Goal: Task Accomplishment & Management: Manage account settings

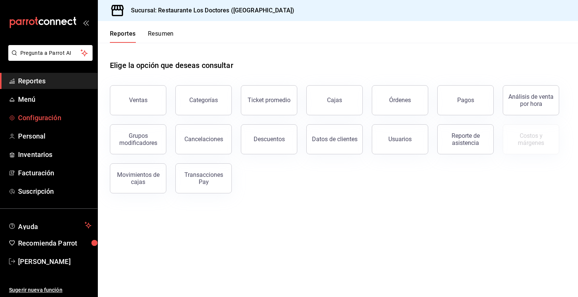
click at [43, 120] on span "Configuración" at bounding box center [54, 118] width 73 height 10
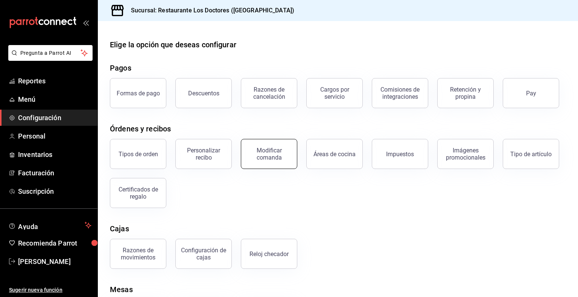
click at [271, 158] on div "Modificar comanda" at bounding box center [269, 154] width 47 height 14
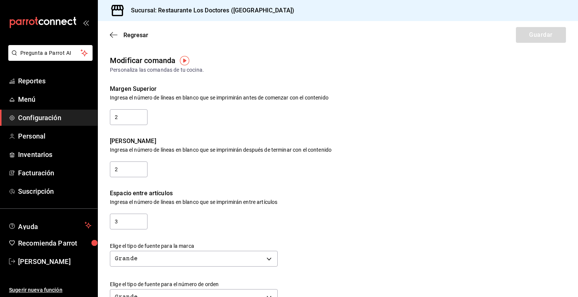
click at [38, 115] on span "Configuración" at bounding box center [54, 118] width 73 height 10
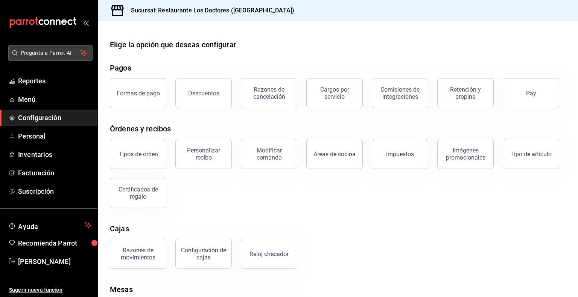
click at [51, 54] on span "Pregunta a Parrot AI" at bounding box center [51, 53] width 60 height 8
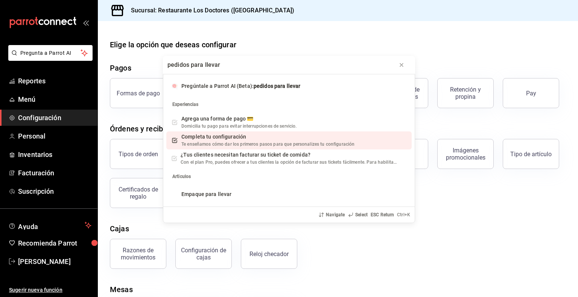
type input "pedidos para llevar"
click at [213, 138] on span "Completa tu configuración" at bounding box center [213, 137] width 65 height 6
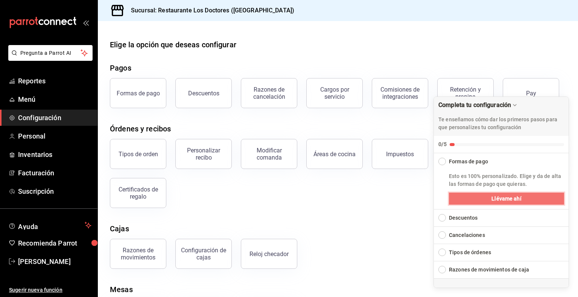
click at [483, 198] on button "Llévame ahí" at bounding box center [506, 199] width 115 height 12
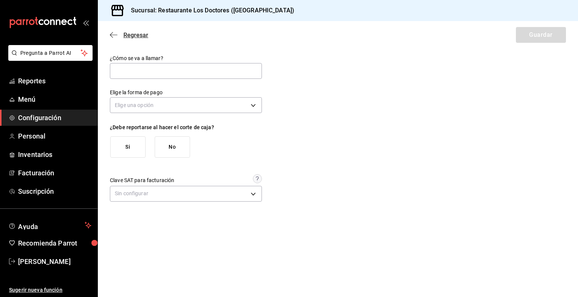
click at [131, 33] on span "Regresar" at bounding box center [135, 35] width 25 height 7
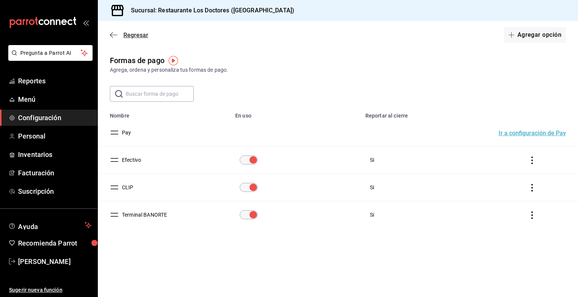
click at [112, 32] on icon "button" at bounding box center [114, 35] width 8 height 7
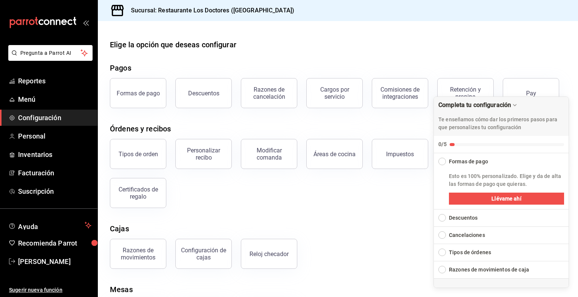
click at [417, 216] on div "Elige la opción que deseas configurar Pagos Formas de pago Descuentos Razones d…" at bounding box center [338, 184] width 480 height 291
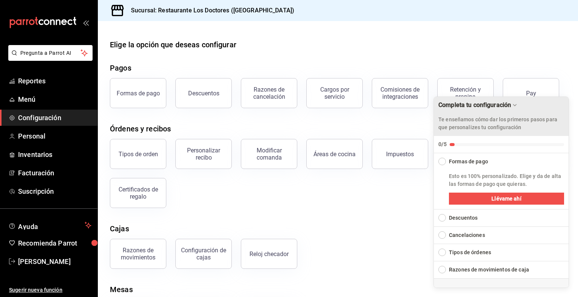
click at [513, 105] on icon "Drag to move checklist" at bounding box center [514, 106] width 3 height 2
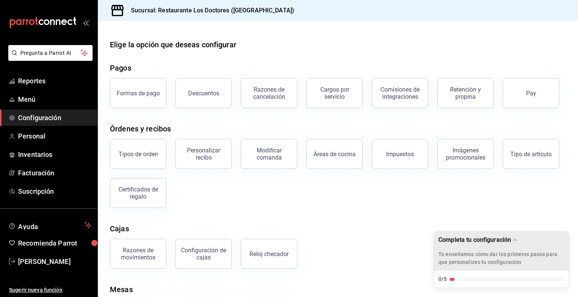
drag, startPoint x: 417, startPoint y: 170, endPoint x: 347, endPoint y: 24, distance: 162.0
click at [347, 24] on div at bounding box center [338, 27] width 480 height 12
click at [526, 87] on button "Pay" at bounding box center [530, 93] width 56 height 30
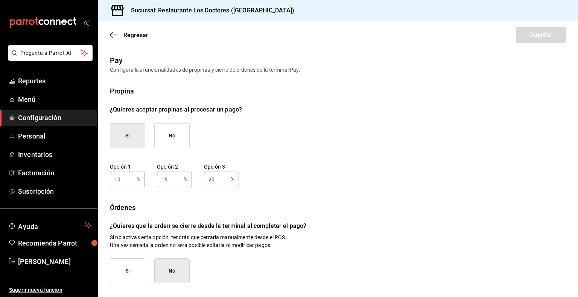
scroll to position [86, 0]
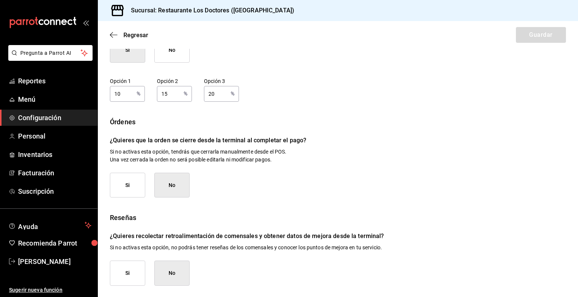
click at [53, 114] on span "Configuración" at bounding box center [54, 118] width 73 height 10
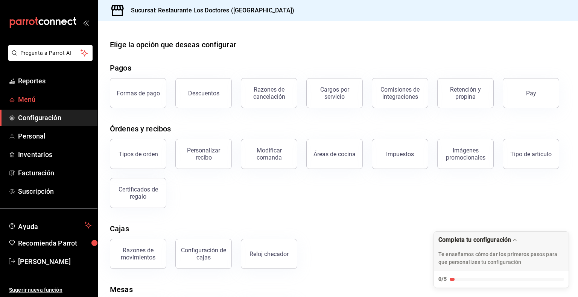
click at [32, 102] on span "Menú" at bounding box center [54, 99] width 73 height 10
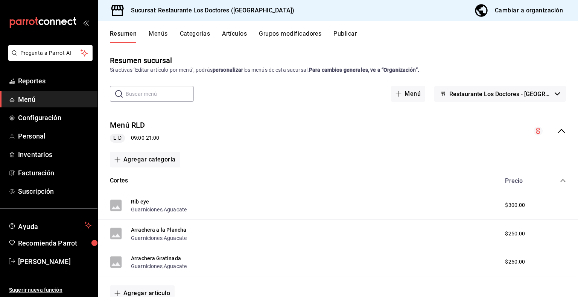
click at [197, 33] on button "Categorías" at bounding box center [195, 36] width 30 height 13
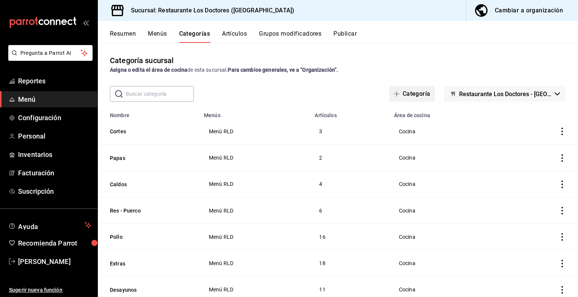
click at [393, 98] on button "Categoría" at bounding box center [412, 94] width 46 height 16
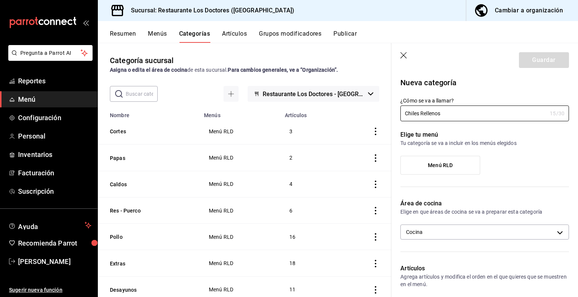
type input "Chiles Rellenos"
click at [449, 166] on span "Menú RLD" at bounding box center [440, 165] width 25 height 6
click at [0, 0] on input "Menú RLD" at bounding box center [0, 0] width 0 height 0
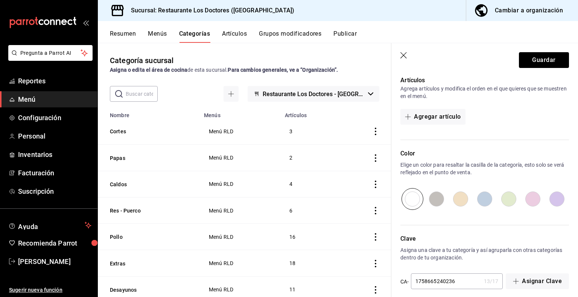
scroll to position [196, 0]
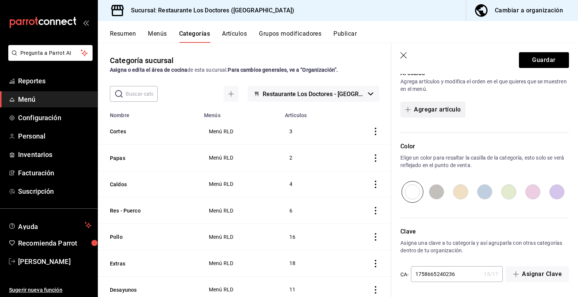
click at [438, 109] on button "Agregar artículo" at bounding box center [432, 110] width 65 height 16
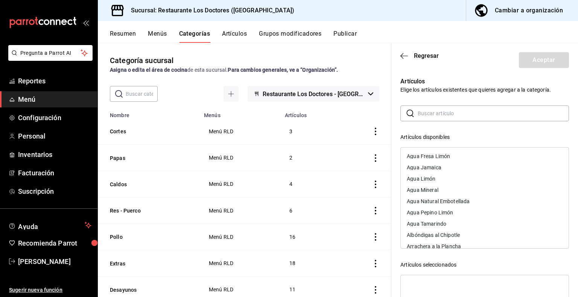
drag, startPoint x: 423, startPoint y: 109, endPoint x: 425, endPoint y: 113, distance: 4.1
click at [423, 109] on input "text" at bounding box center [492, 113] width 151 height 15
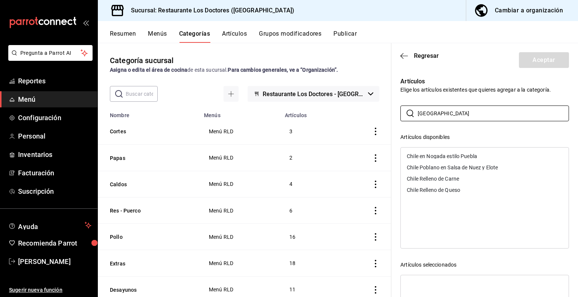
type input "[GEOGRAPHIC_DATA]"
click at [456, 155] on div "Chile en Nogada estilo Puebla" at bounding box center [442, 156] width 70 height 5
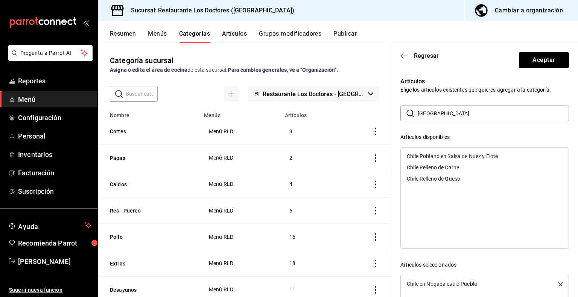
click at [456, 158] on div "Chile Poblano en Salsa de Nuez y Elote" at bounding box center [452, 156] width 91 height 5
click at [456, 158] on div "Chile Relleno de Carne" at bounding box center [433, 156] width 52 height 5
click at [456, 158] on div "Chile Relleno de Queso" at bounding box center [433, 156] width 53 height 5
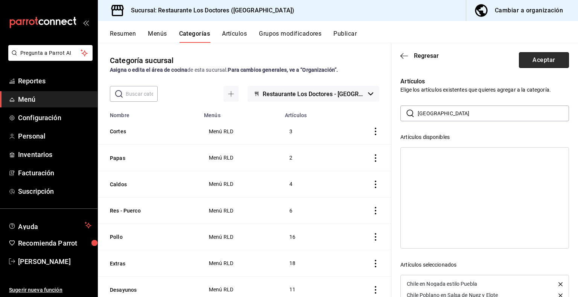
click at [533, 62] on button "Aceptar" at bounding box center [544, 60] width 50 height 16
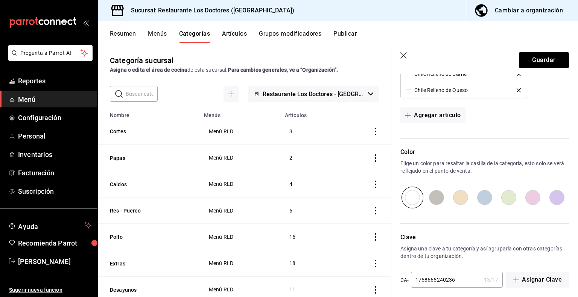
scroll to position [269, 0]
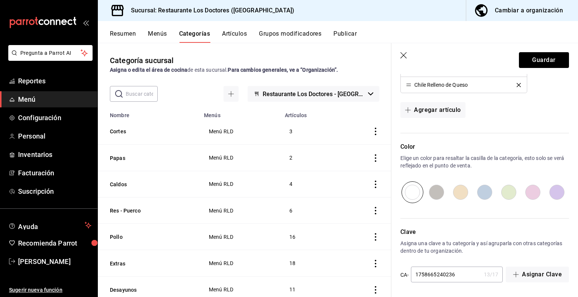
click at [434, 194] on input "radio" at bounding box center [436, 193] width 24 height 22
radio input "true"
click at [546, 58] on button "Guardar" at bounding box center [544, 60] width 50 height 16
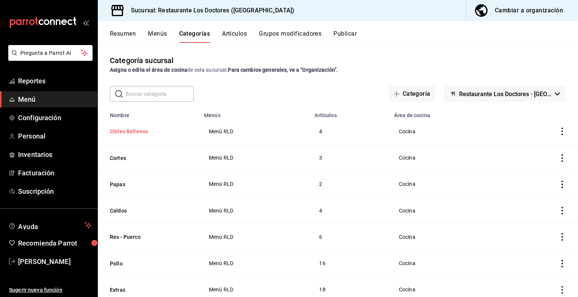
click at [135, 135] on button "Chiles Rellenos" at bounding box center [147, 132] width 75 height 8
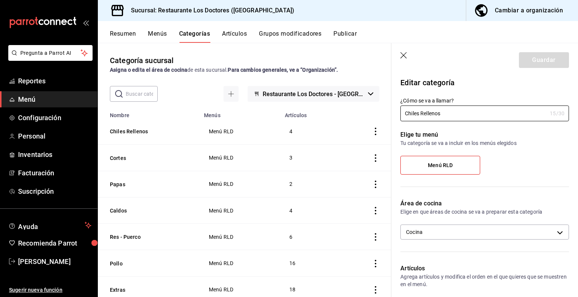
click at [239, 33] on button "Artículos" at bounding box center [234, 36] width 25 height 13
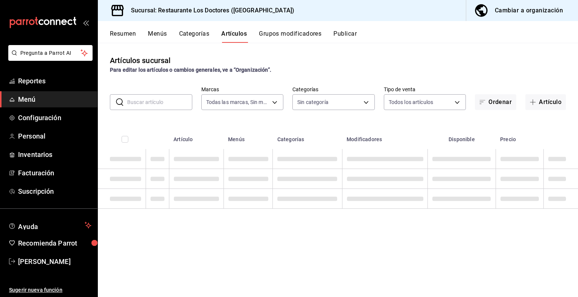
type input "269702e0-5912-4416-965b-3ce4215a42b7"
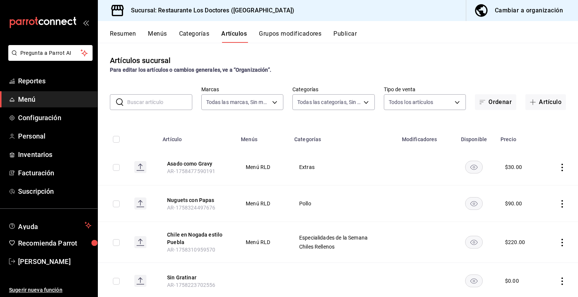
type input "172f5f52-2fbd-4857-9cbf-8bd92211e6b6,e40f68c4-5470-4488-bb64-5a0d73682263,e37cb…"
click at [151, 99] on input "text" at bounding box center [159, 102] width 65 height 15
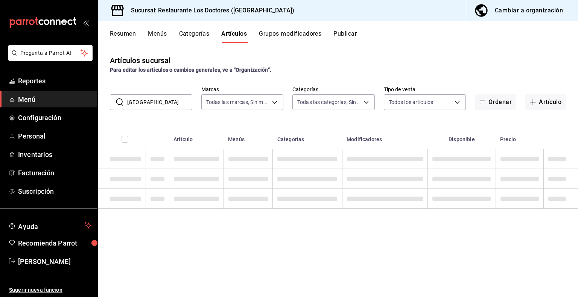
type input "chiles"
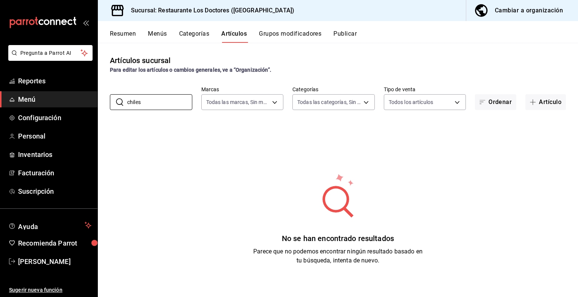
drag, startPoint x: 159, startPoint y: 101, endPoint x: 85, endPoint y: 96, distance: 73.9
click at [85, 96] on div "Pregunta a Parrot AI Reportes Menú Configuración Personal Inventarios Facturaci…" at bounding box center [289, 148] width 578 height 297
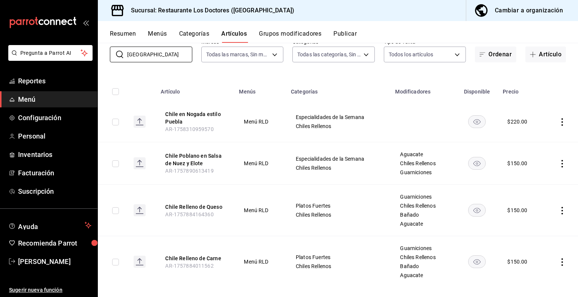
scroll to position [56, 0]
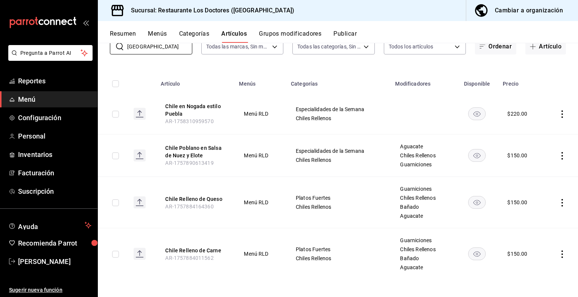
type input "[GEOGRAPHIC_DATA]"
click at [274, 31] on button "Grupos modificadores" at bounding box center [290, 36] width 62 height 13
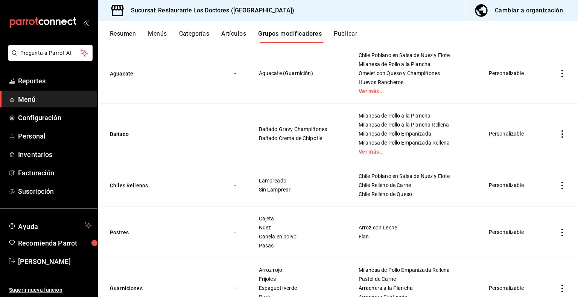
scroll to position [208, 0]
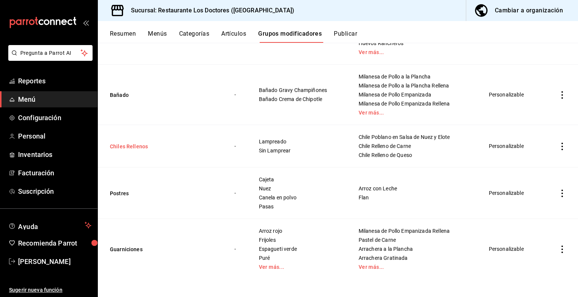
click at [123, 146] on button "Chiles Rellenos" at bounding box center [155, 147] width 90 height 8
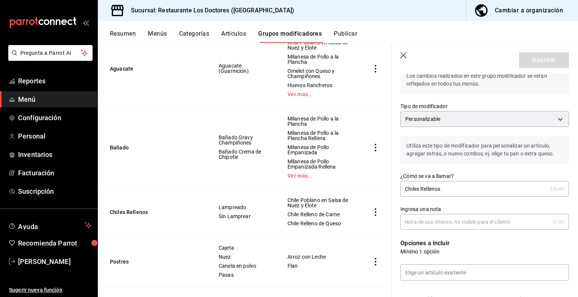
scroll to position [206, 0]
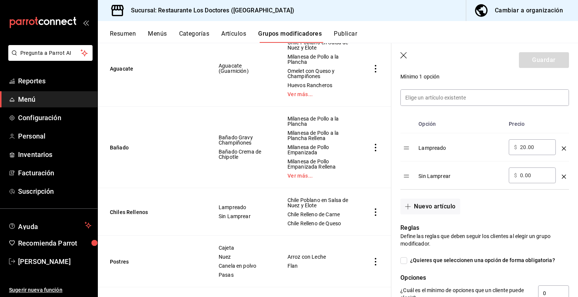
click at [561, 147] on icon "optionsTable" at bounding box center [563, 149] width 4 height 4
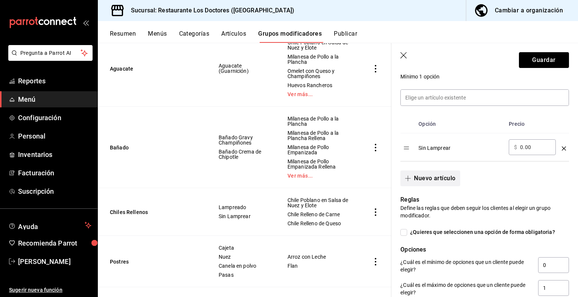
click at [437, 177] on button "Nuevo artículo" at bounding box center [429, 179] width 59 height 16
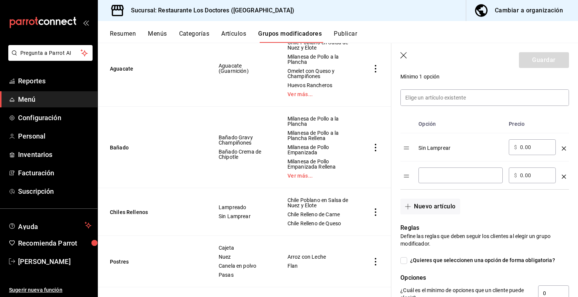
click at [438, 170] on div "​" at bounding box center [460, 176] width 84 height 16
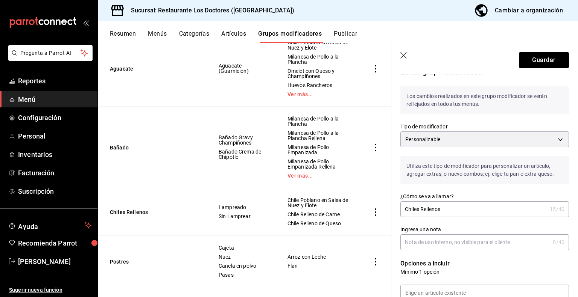
scroll to position [0, 0]
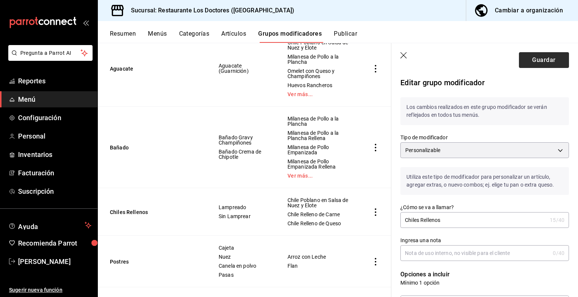
type input "Lampreado"
click at [528, 59] on button "Guardar" at bounding box center [544, 60] width 50 height 16
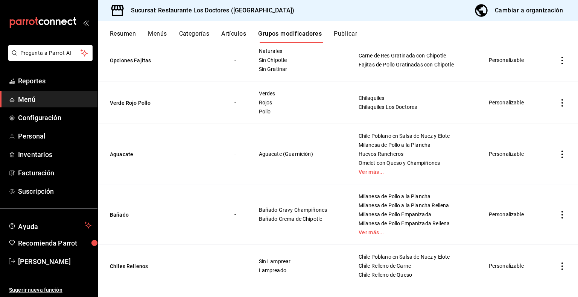
scroll to position [208, 0]
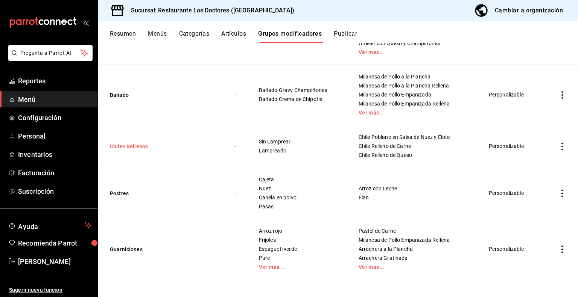
click at [121, 145] on button "Chiles Rellenos" at bounding box center [155, 147] width 90 height 8
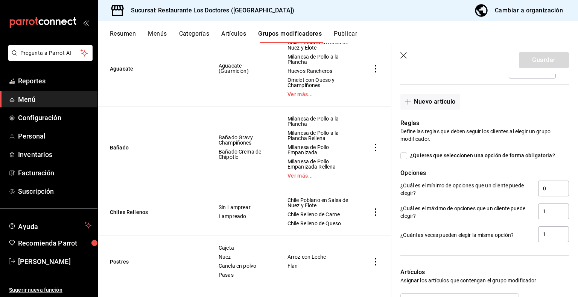
scroll to position [438, 0]
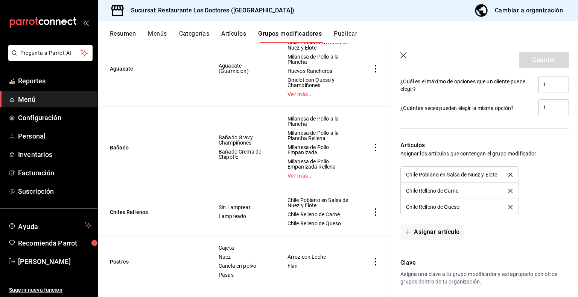
click at [403, 57] on icon "button" at bounding box center [404, 56] width 8 height 8
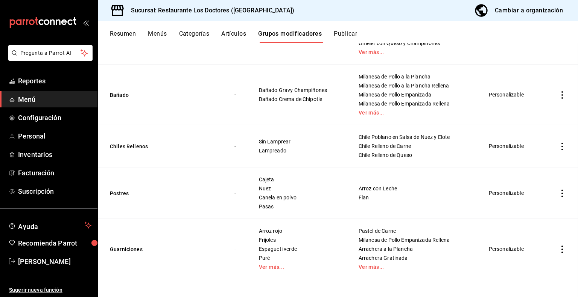
scroll to position [208, 0]
click at [140, 146] on button "Chiles Rellenos" at bounding box center [155, 147] width 90 height 8
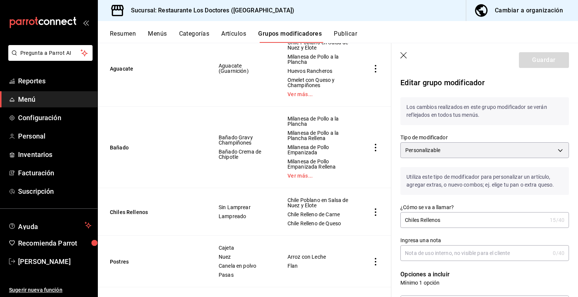
click at [404, 57] on icon "button" at bounding box center [404, 56] width 8 height 8
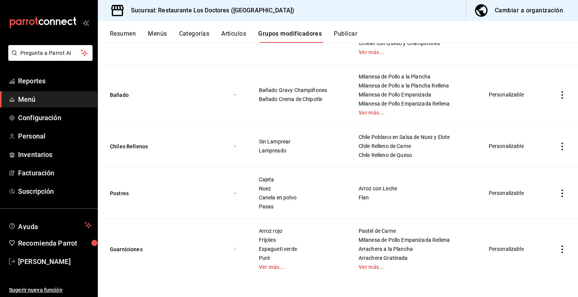
click at [237, 35] on button "Artículos" at bounding box center [233, 36] width 25 height 13
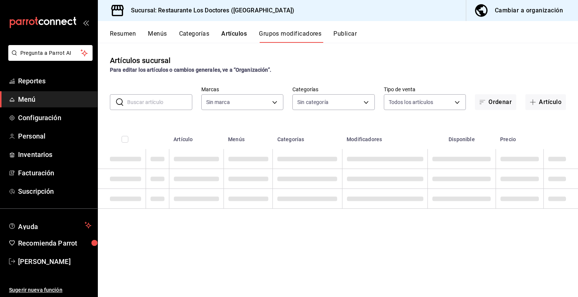
type input "269702e0-5912-4416-965b-3ce4215a42b7"
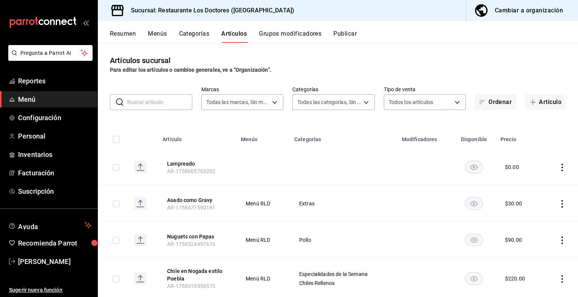
type input "269702e0-5912-4416-965b-3ce4215a42b7"
type input "172f5f52-2fbd-4857-9cbf-8bd92211e6b6,e40f68c4-5470-4488-bb64-5a0d73682263,e37cb…"
click at [165, 99] on input "text" at bounding box center [159, 102] width 65 height 15
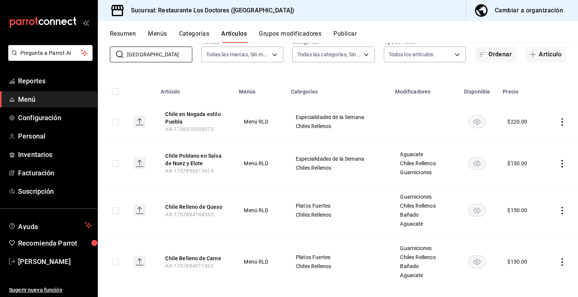
scroll to position [56, 0]
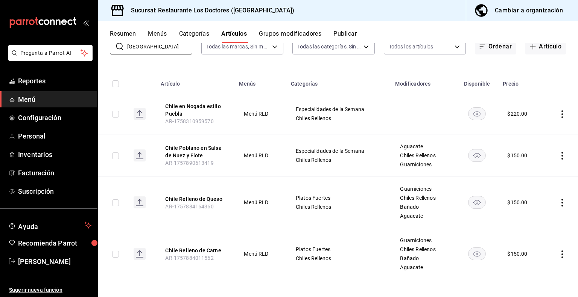
type input "[GEOGRAPHIC_DATA]"
click at [558, 155] on icon "actions" at bounding box center [562, 156] width 8 height 8
click at [533, 172] on span "Editar" at bounding box center [534, 173] width 20 height 8
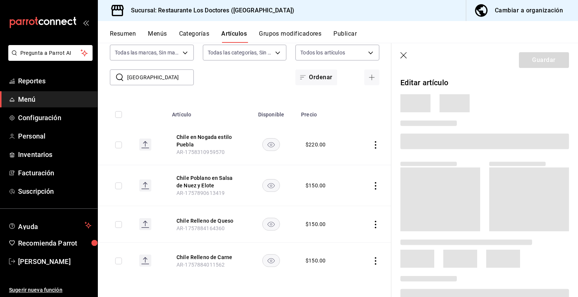
scroll to position [24, 0]
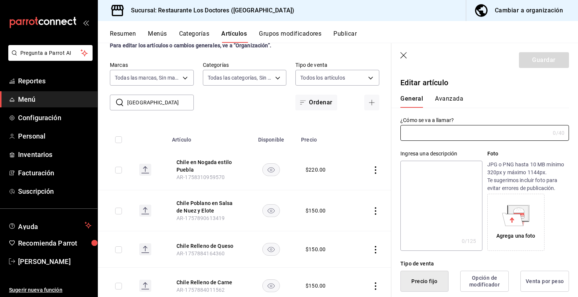
type input "Chile Poblano en Salsa de Nuez y Elote"
type input "AR-1757890613419"
type input "$150.00"
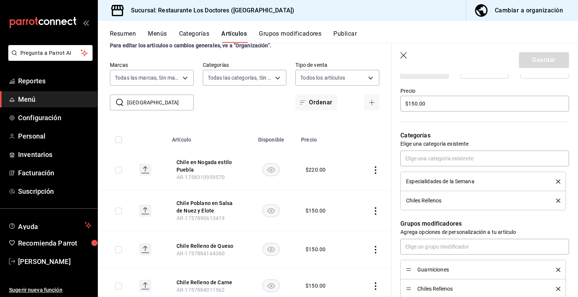
scroll to position [263, 0]
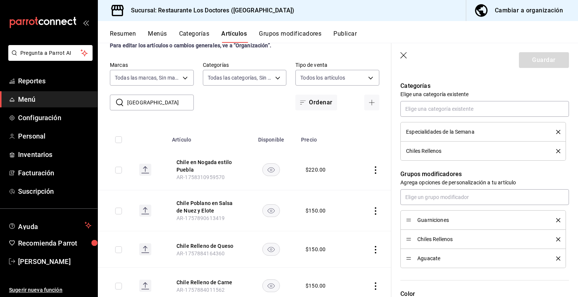
click at [402, 56] on icon "button" at bounding box center [404, 56] width 8 height 8
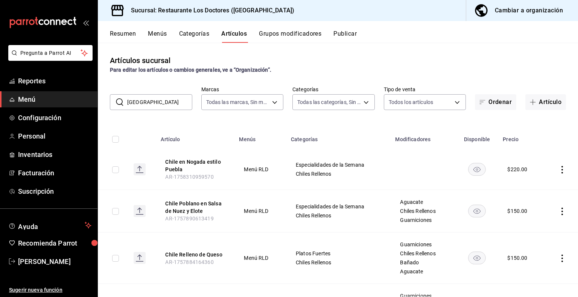
click at [151, 35] on button "Menús" at bounding box center [157, 36] width 19 height 13
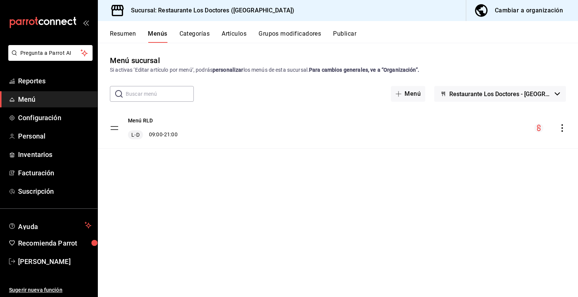
click at [230, 33] on button "Artículos" at bounding box center [234, 36] width 25 height 13
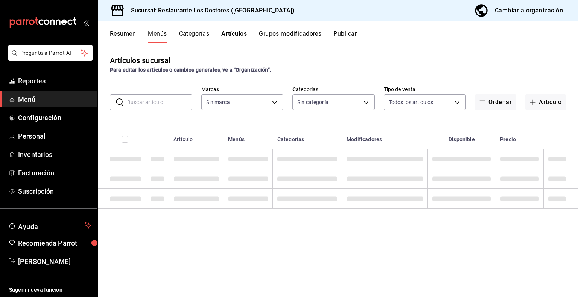
click at [159, 99] on input "text" at bounding box center [159, 102] width 65 height 15
type input "269702e0-5912-4416-965b-3ce4215a42b7"
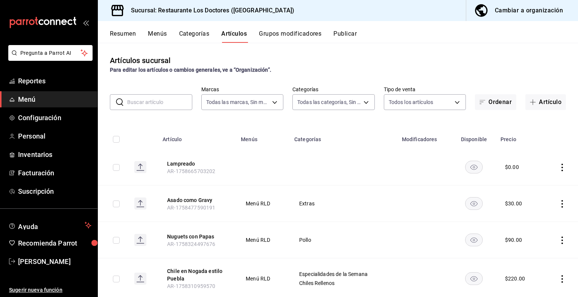
type input "172f5f52-2fbd-4857-9cbf-8bd92211e6b6,e40f68c4-5470-4488-bb64-5a0d73682263,e37cb…"
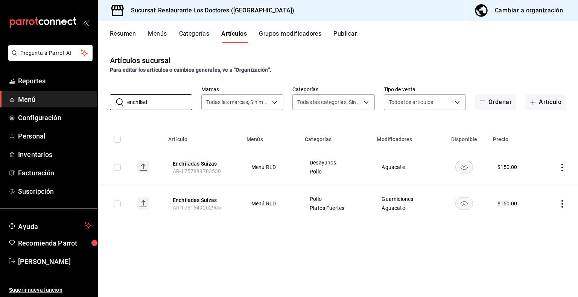
type input "enchilad"
click at [563, 167] on icon "actions" at bounding box center [562, 168] width 8 height 8
click at [544, 186] on span "Editar" at bounding box center [540, 185] width 20 height 8
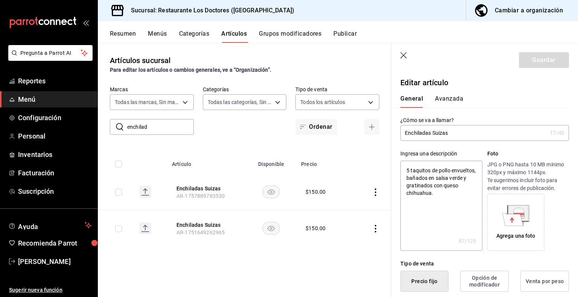
type input "Enchiladas Suizas"
type textarea "x"
type input "Enchiladas Suizas D"
type textarea "x"
type input "Enchiladas Suizas De"
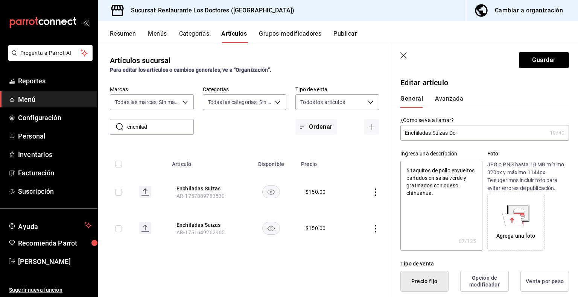
type textarea "x"
type input "Enchiladas Suizas Desa"
type textarea "x"
type input "Enchiladas Suizas Desay"
type textarea "x"
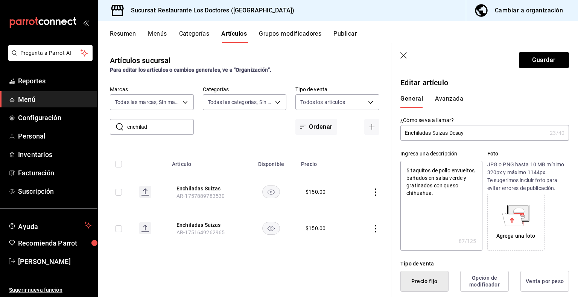
type input "Enchiladas Suizas Desayu"
type textarea "x"
type input "Enchiladas Suizas Desay"
type textarea "x"
type input "Enchiladas Suizas Desa"
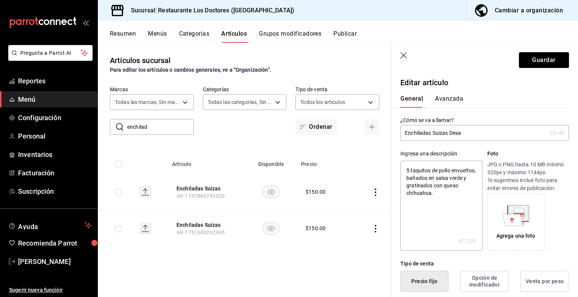
type textarea "x"
type input "Enchiladas Suizas Des"
type textarea "x"
type input "Enchiladas Suizas De"
type textarea "x"
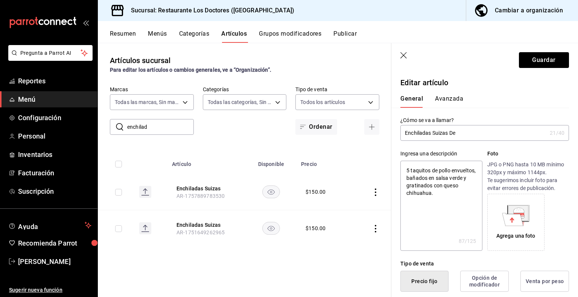
type input "Enchiladas Suizas D"
type textarea "x"
type input "Enchiladas Suizas"
type textarea "x"
type input "Enchiladas Suizas"
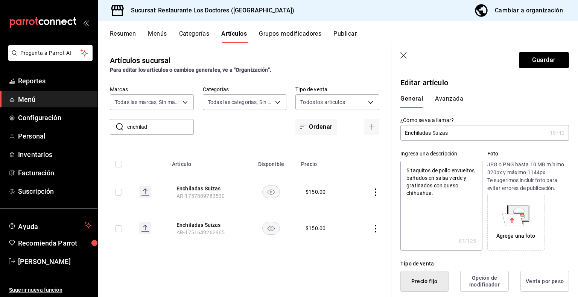
type textarea "x"
type input "Enchiladas Suizas"
type textarea "x"
type input "Enchiladas Suizas D"
type textarea "x"
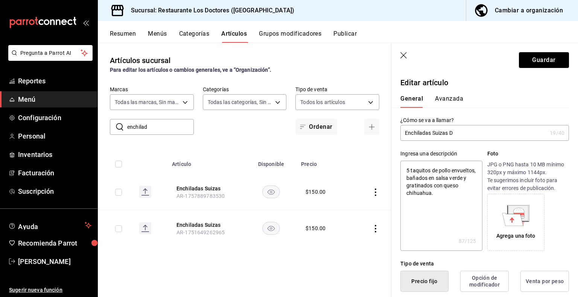
type input "Enchiladas Suizas DE"
type textarea "x"
type input "Enchiladas Suizas DES"
type textarea "x"
type input "Enchiladas Suizas DESA"
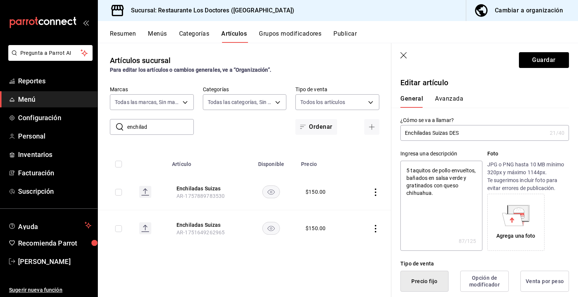
type textarea "x"
type input "Enchiladas Suizas DESAY"
type textarea "x"
type input "Enchiladas Suizas DESAYU"
type textarea "x"
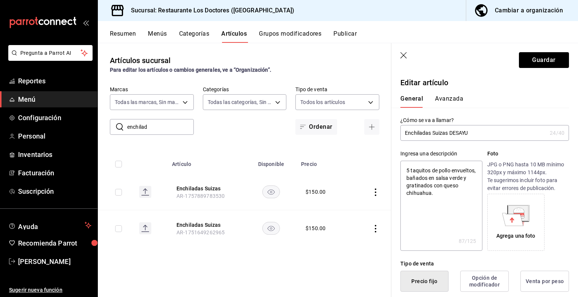
type input "Enchiladas Suizas DESAYUN"
type textarea "x"
type input "Enchiladas Suizas DESAYUNO"
type textarea "x"
type input "Enchiladas Suizas DESAYUNO"
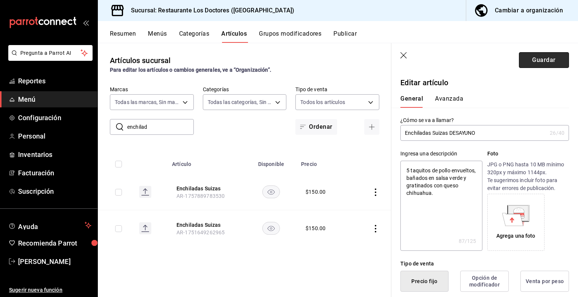
click at [534, 57] on button "Guardar" at bounding box center [544, 60] width 50 height 16
type textarea "x"
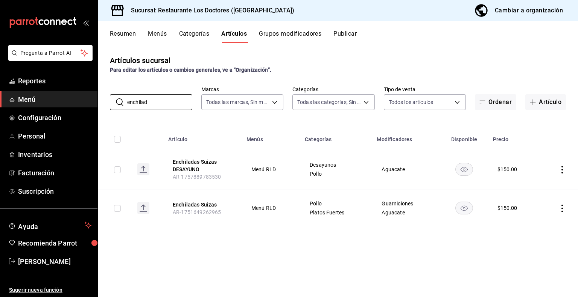
drag, startPoint x: 164, startPoint y: 100, endPoint x: 83, endPoint y: 91, distance: 80.7
click at [83, 91] on div "Pregunta a Parrot AI Reportes Menú Configuración Personal Inventarios Facturaci…" at bounding box center [289, 148] width 578 height 297
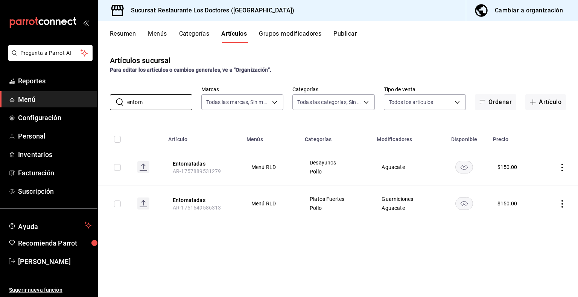
type input "entom"
click at [562, 167] on icon "actions" at bounding box center [562, 168] width 2 height 8
click at [548, 186] on span "Editar" at bounding box center [540, 185] width 20 height 8
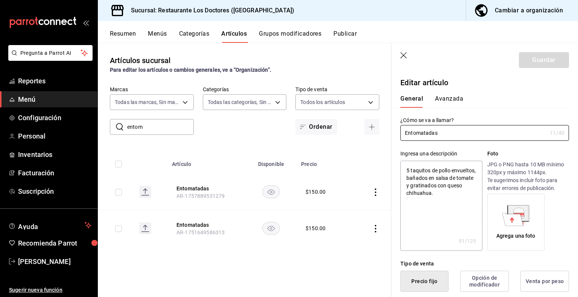
type textarea "x"
type input "$150.00"
radio input "false"
radio input "true"
type input "Entomatadas"
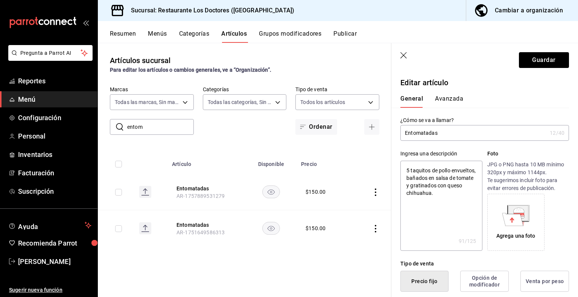
type textarea "x"
type input "Entomatadas D"
type textarea "x"
type input "Entomatadas DE"
type textarea "x"
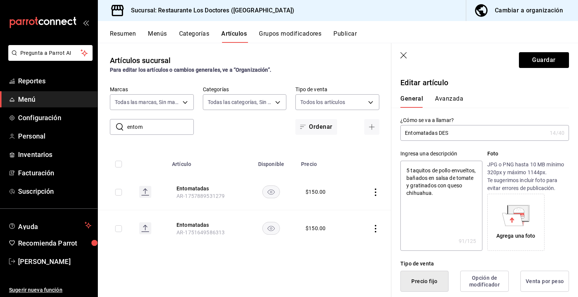
type input "Entomatadas DESA"
type textarea "x"
type input "Entomatadas DESATYU"
type textarea "x"
type input "Entomatadas DESATYUN"
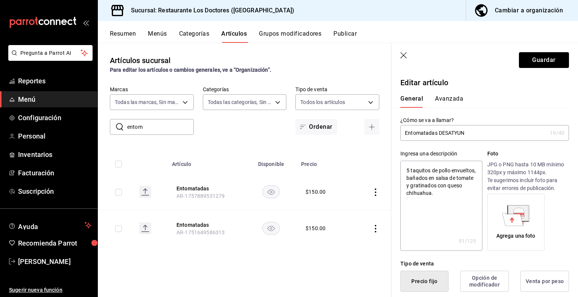
type textarea "x"
type input "Entomatadas DESATYU"
type textarea "x"
type input "Entomatadas DESATY"
type textarea "x"
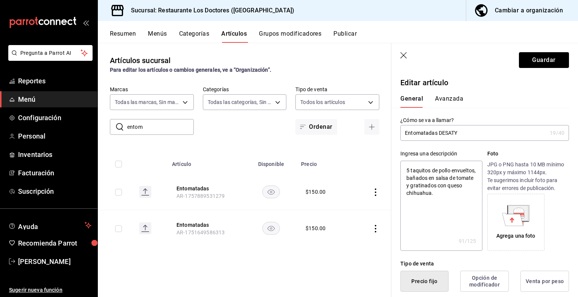
type input "Entomatadas DESAT"
type textarea "x"
type input "Entomatadas DESA"
type textarea "x"
type input "Entomatadas DESAY"
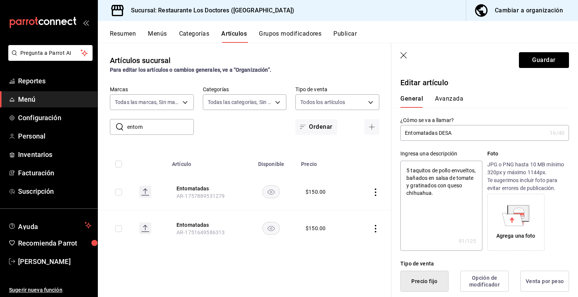
type textarea "x"
type input "Entomatadas DESAYU"
type textarea "x"
type input "Entomatadas DESAYUN"
type textarea "x"
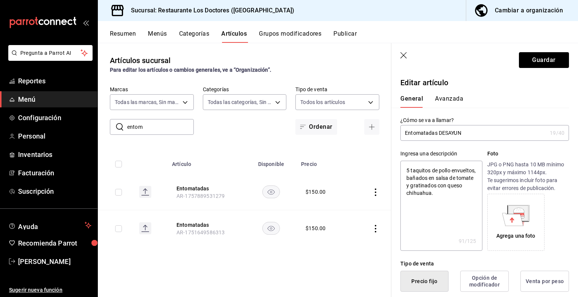
type input "Entomatadas DESAYUNO"
type textarea "x"
type input "Entomatadas DESAYUNO"
click at [534, 63] on button "Guardar" at bounding box center [544, 60] width 50 height 16
type textarea "x"
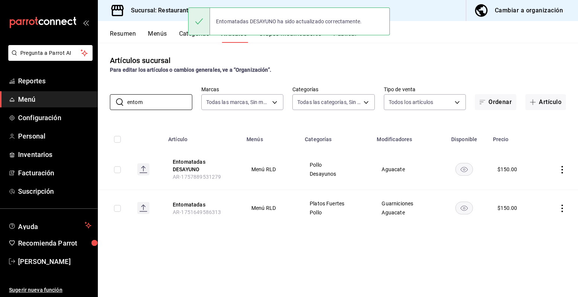
drag, startPoint x: 152, startPoint y: 103, endPoint x: 61, endPoint y: 97, distance: 91.6
click at [61, 97] on div "Pregunta a Parrot AI Reportes Menú Configuración Personal Inventarios Facturaci…" at bounding box center [289, 148] width 578 height 297
type input "M"
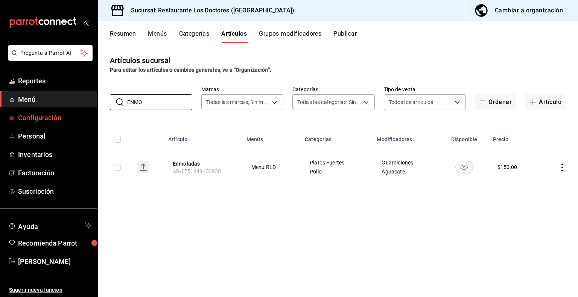
type input "ENMO"
click at [26, 120] on span "Configuración" at bounding box center [54, 118] width 73 height 10
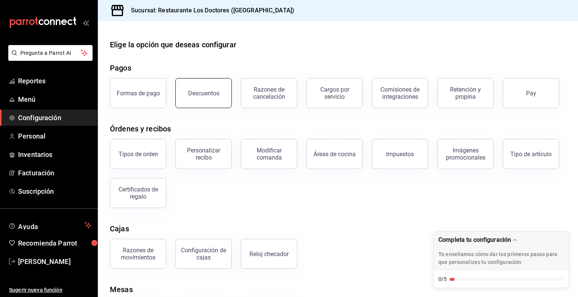
click at [202, 102] on button "Descuentos" at bounding box center [203, 93] width 56 height 30
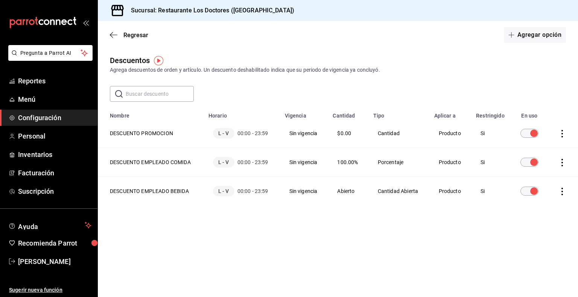
click at [562, 134] on icon "actions" at bounding box center [562, 134] width 2 height 8
click at [541, 143] on span "Eliminar" at bounding box center [534, 145] width 19 height 6
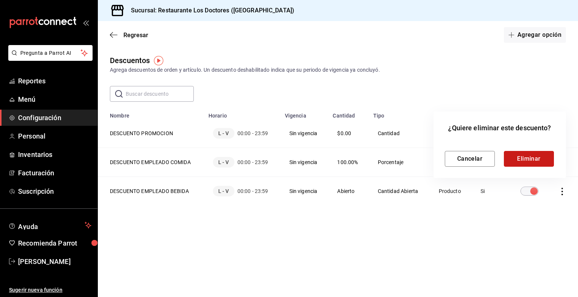
click at [529, 159] on button "Eliminar" at bounding box center [529, 159] width 50 height 16
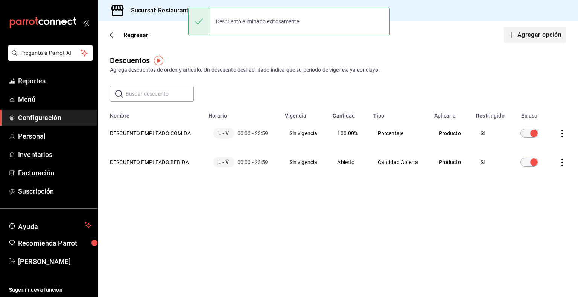
click at [522, 34] on button "Agregar opción" at bounding box center [535, 35] width 62 height 16
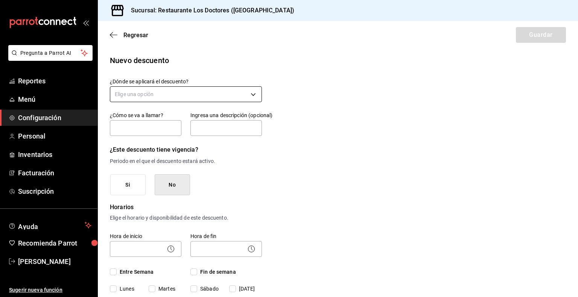
click at [236, 91] on body "Pregunta a Parrot AI Reportes Menú Configuración Personal Inventarios Facturaci…" at bounding box center [289, 148] width 578 height 297
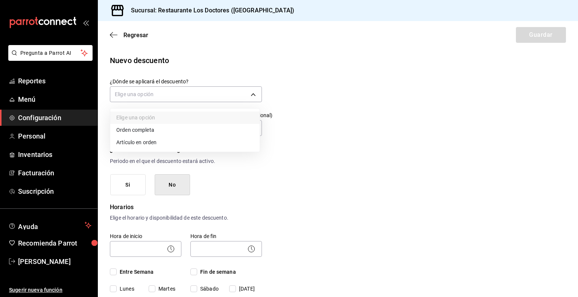
click at [152, 131] on li "Orden completa" at bounding box center [184, 130] width 149 height 12
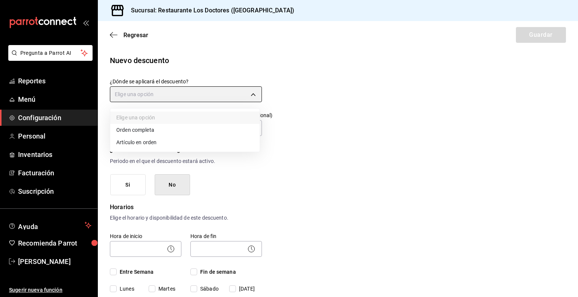
type input "ORDER"
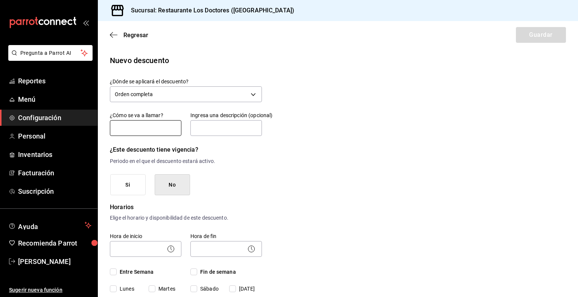
click at [151, 129] on input "text" at bounding box center [145, 128] width 71 height 16
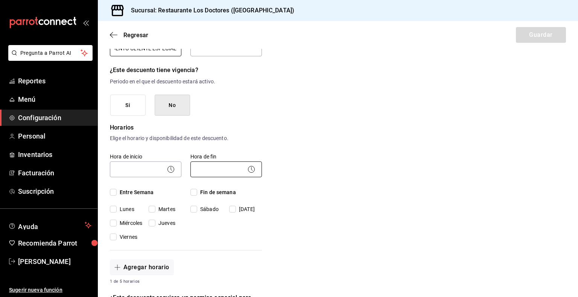
scroll to position [88, 0]
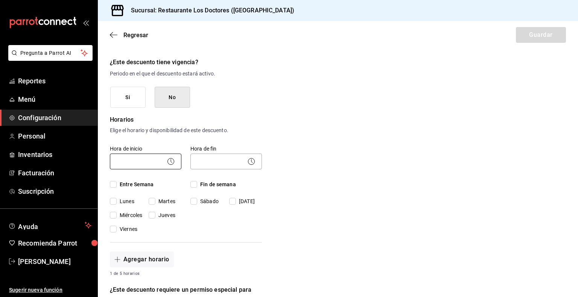
type input "DESCUENTO CLIENTE ESPECIAL"
click at [134, 160] on body "Pregunta a Parrot AI Reportes Menú Configuración Personal Inventarios Facturaci…" at bounding box center [289, 148] width 578 height 297
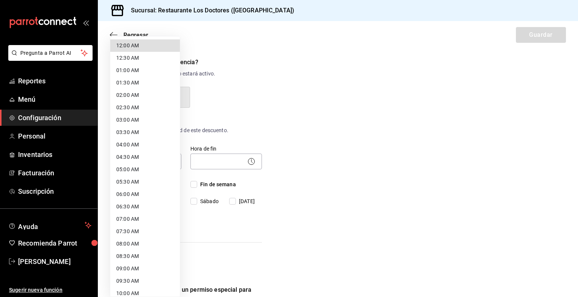
click at [134, 44] on li "12:00 AM" at bounding box center [145, 45] width 70 height 12
type input "00:00"
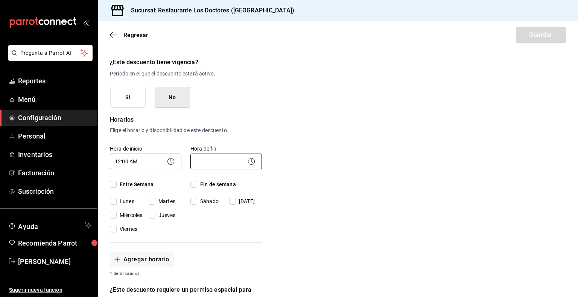
click at [207, 163] on body "Pregunta a Parrot AI Reportes Menú Configuración Personal Inventarios Facturaci…" at bounding box center [289, 148] width 578 height 297
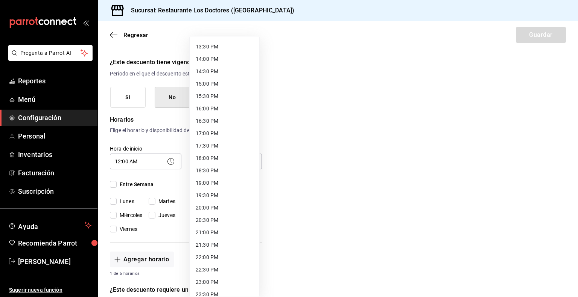
scroll to position [353, 0]
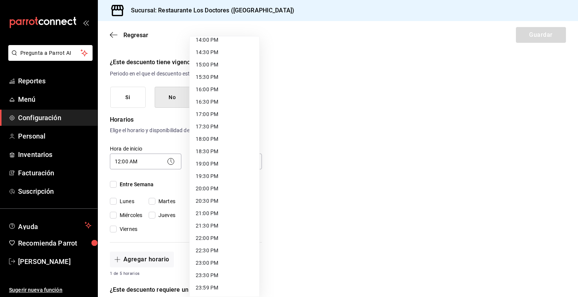
click at [216, 288] on li "23:59 PM" at bounding box center [225, 288] width 70 height 12
type input "23:59"
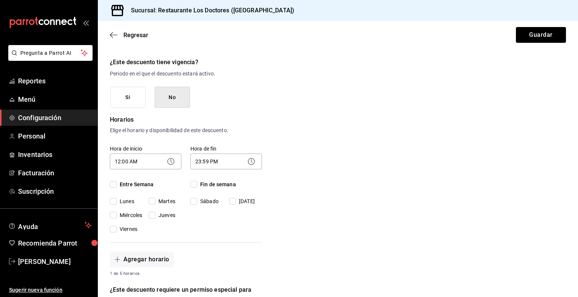
click at [115, 186] on input "Entre Semana" at bounding box center [113, 184] width 7 height 7
checkbox input "true"
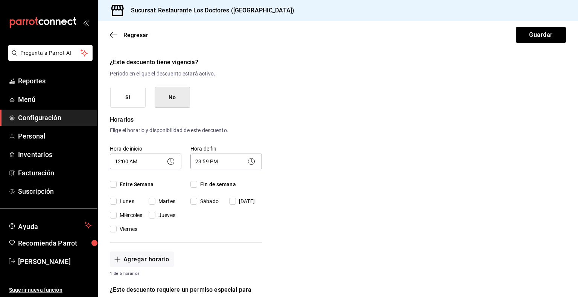
checkbox input "true"
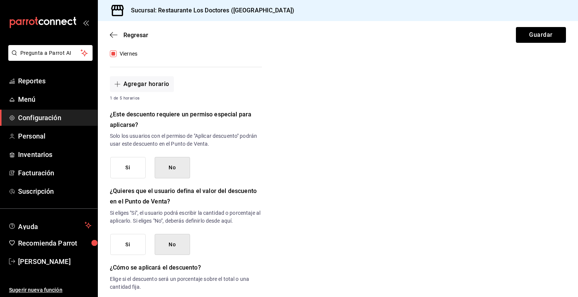
scroll to position [330, 0]
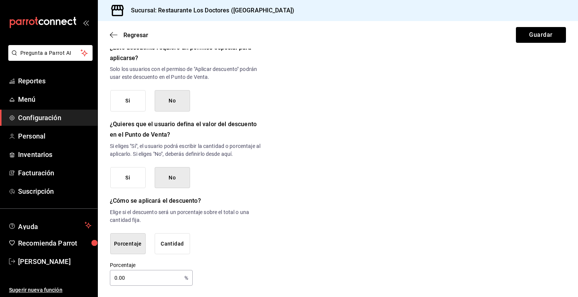
click at [170, 245] on button "Cantidad" at bounding box center [172, 244] width 35 height 21
click at [132, 244] on button "Porcentaje" at bounding box center [127, 244] width 35 height 21
click at [176, 247] on button "Cantidad" at bounding box center [172, 244] width 35 height 21
click at [133, 179] on button "Si" at bounding box center [127, 177] width 35 height 21
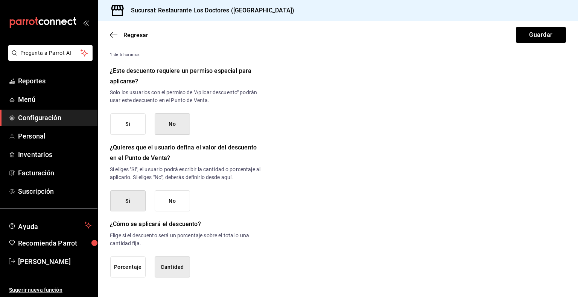
scroll to position [306, 0]
click at [545, 36] on button "Guardar" at bounding box center [541, 35] width 50 height 16
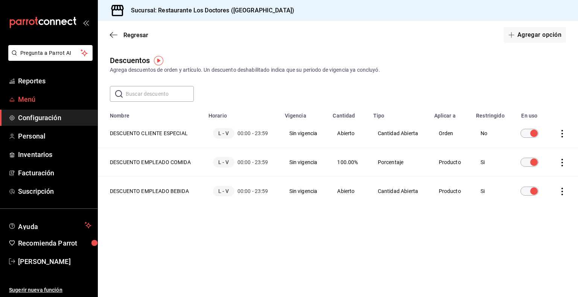
click at [32, 99] on span "Menú" at bounding box center [54, 99] width 73 height 10
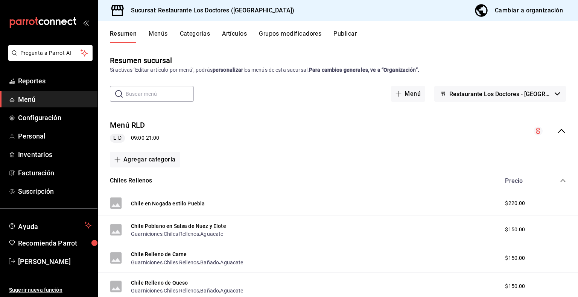
click at [162, 90] on input "text" at bounding box center [160, 93] width 68 height 15
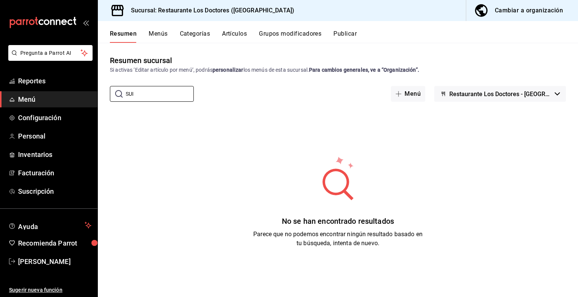
type input "SUI"
click at [235, 34] on button "Artículos" at bounding box center [234, 36] width 25 height 13
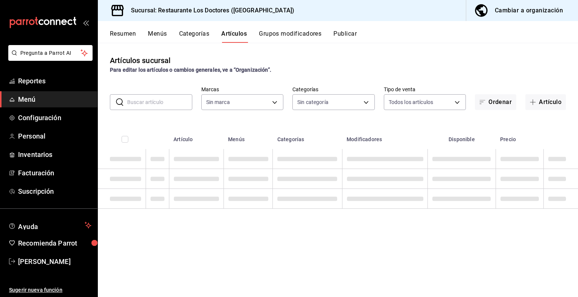
type input "269702e0-5912-4416-965b-3ce4215a42b7"
click at [150, 105] on input "text" at bounding box center [159, 102] width 65 height 15
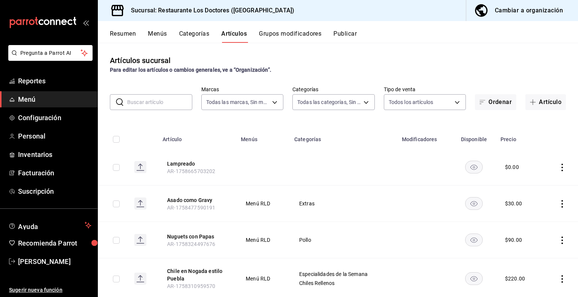
type input "172f5f52-2fbd-4857-9cbf-8bd92211e6b6,e40f68c4-5470-4488-bb64-5a0d73682263,e37cb…"
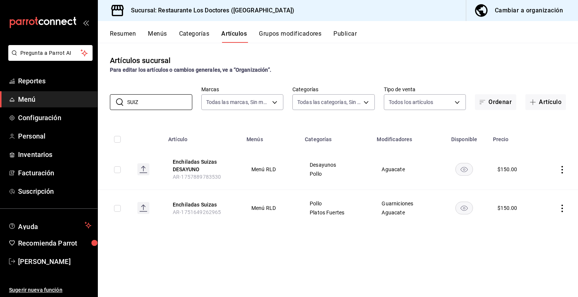
drag, startPoint x: 147, startPoint y: 97, endPoint x: 84, endPoint y: 100, distance: 63.2
click at [84, 100] on div "Pregunta a Parrot AI Reportes Menú Configuración Personal Inventarios Facturaci…" at bounding box center [289, 148] width 578 height 297
type input "ENT"
click at [184, 33] on button "Categorías" at bounding box center [194, 36] width 30 height 13
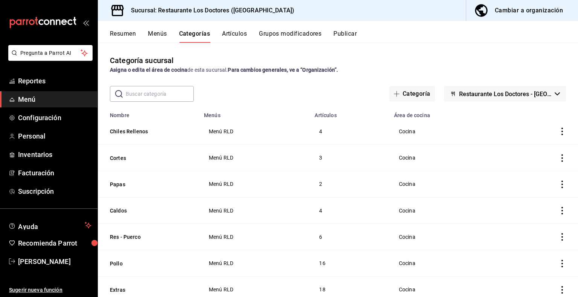
scroll to position [156, 0]
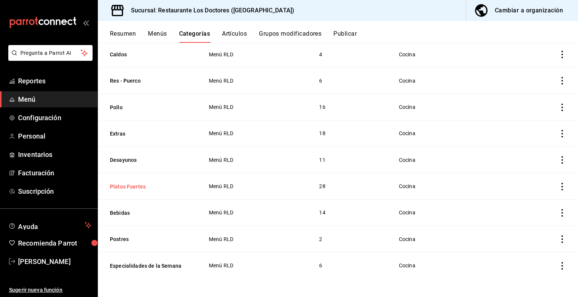
click at [124, 187] on button "Platos Fuertes" at bounding box center [147, 187] width 75 height 8
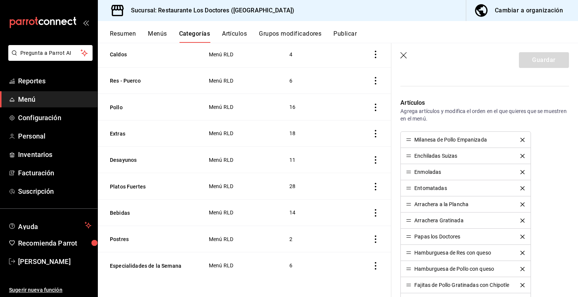
scroll to position [175, 0]
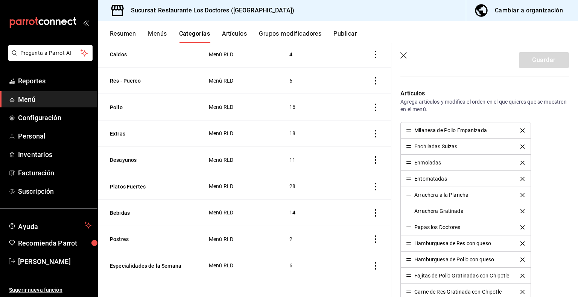
click at [240, 37] on button "Artículos" at bounding box center [234, 36] width 25 height 13
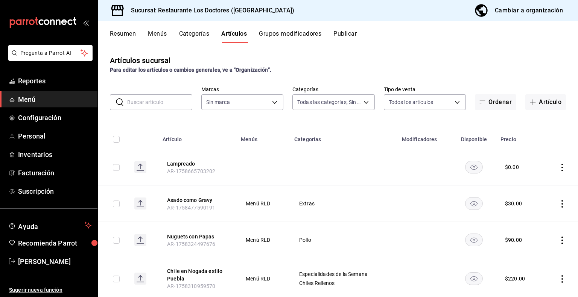
type input "172f5f52-2fbd-4857-9cbf-8bd92211e6b6,e40f68c4-5470-4488-bb64-5a0d73682263,e37cb…"
type input "269702e0-5912-4416-965b-3ce4215a42b7"
click at [143, 105] on input "text" at bounding box center [159, 102] width 65 height 15
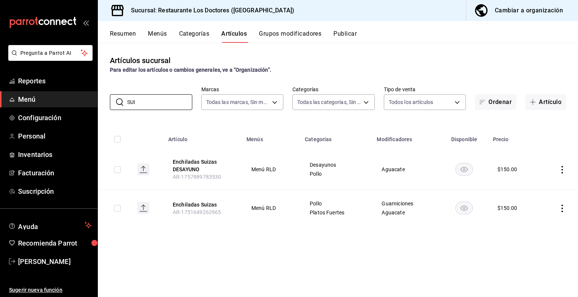
type input "SUI"
click at [563, 170] on icon "actions" at bounding box center [562, 170] width 8 height 8
click at [542, 185] on span "Editar" at bounding box center [540, 188] width 20 height 8
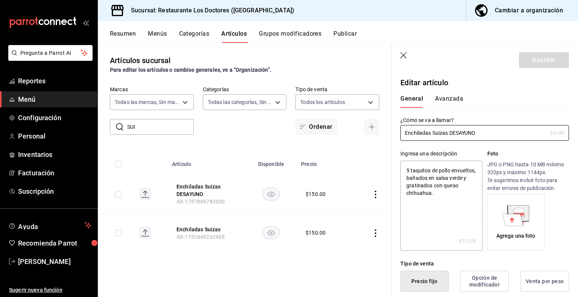
scroll to position [372, 0]
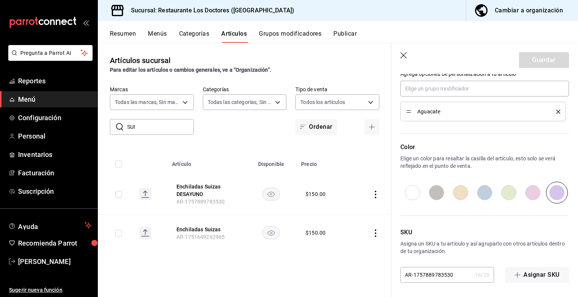
click at [404, 55] on icon "button" at bounding box center [404, 56] width 8 height 8
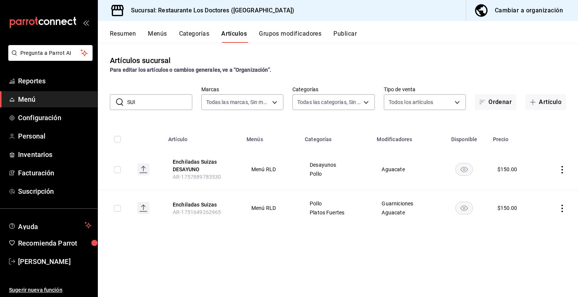
click at [514, 9] on div "Cambiar a organización" at bounding box center [529, 10] width 68 height 11
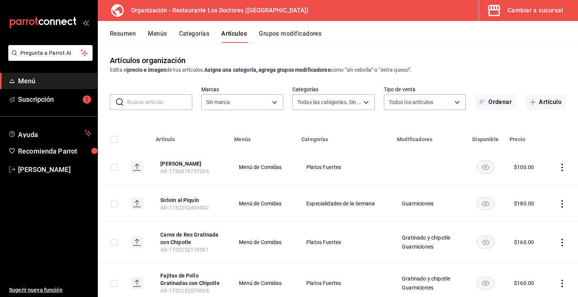
type input "4b05a131-fde2-4602-aae4-0f5a2a88d992,2243d5bf-766f-4120-ac85-870ae7c5ade9,3bc51…"
type input "f185c012-62ea-4a96-a226-6f73bbf26926"
click at [177, 96] on input "text" at bounding box center [159, 102] width 65 height 15
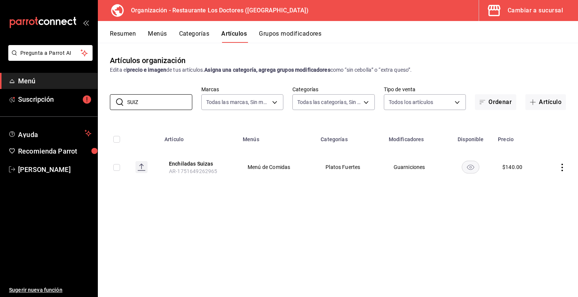
type input "SUIZ"
click at [533, 13] on div "Cambiar a sucursal" at bounding box center [534, 10] width 55 height 11
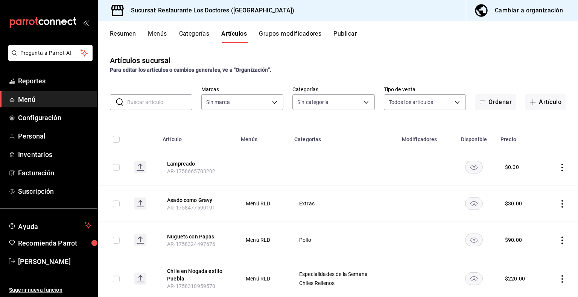
type input "172f5f52-2fbd-4857-9cbf-8bd92211e6b6,e40f68c4-5470-4488-bb64-5a0d73682263,e37cb…"
type input "269702e0-5912-4416-965b-3ce4215a42b7"
click at [196, 35] on button "Categorías" at bounding box center [194, 36] width 30 height 13
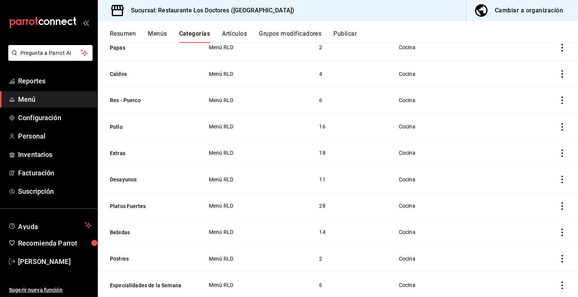
scroll to position [156, 0]
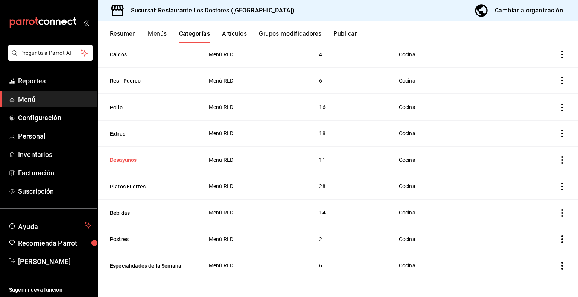
click at [130, 161] on button "Desayunos" at bounding box center [147, 160] width 75 height 8
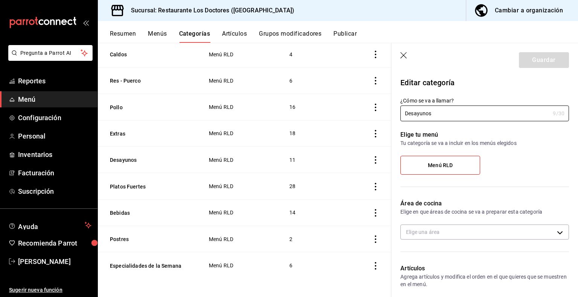
type input "7485743d-9bb1-4876-bfd2-be045ffcf3b6"
radio input "false"
radio input "true"
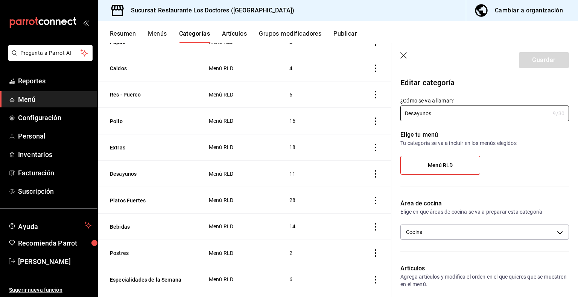
scroll to position [156, 0]
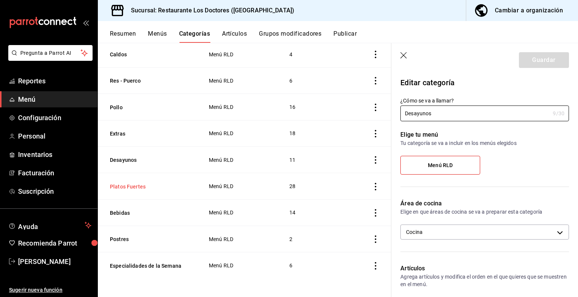
click at [121, 187] on button "Platos Fuertes" at bounding box center [147, 187] width 75 height 8
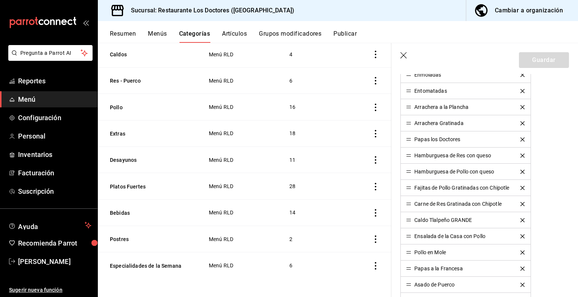
scroll to position [351, 0]
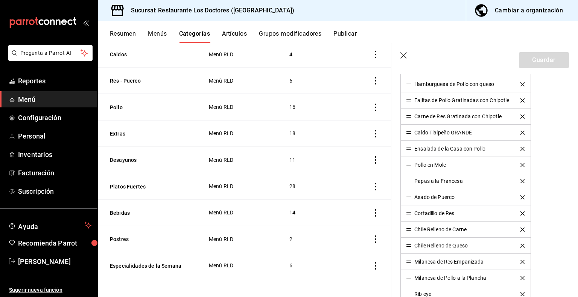
click at [402, 57] on icon "button" at bounding box center [404, 56] width 8 height 8
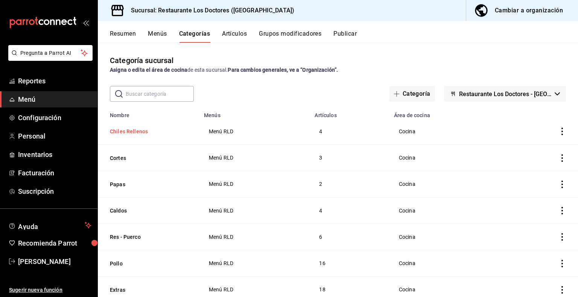
click at [129, 132] on button "Chiles Rellenos" at bounding box center [147, 132] width 75 height 8
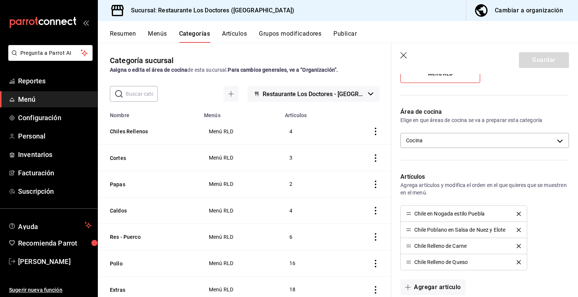
scroll to position [182, 0]
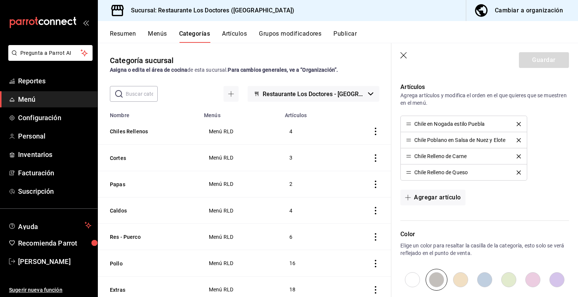
click at [156, 32] on button "Menús" at bounding box center [157, 36] width 19 height 13
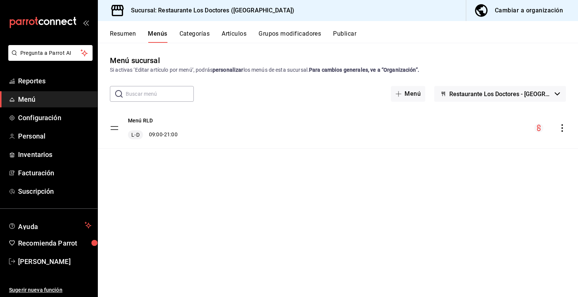
click at [227, 34] on button "Artículos" at bounding box center [234, 36] width 25 height 13
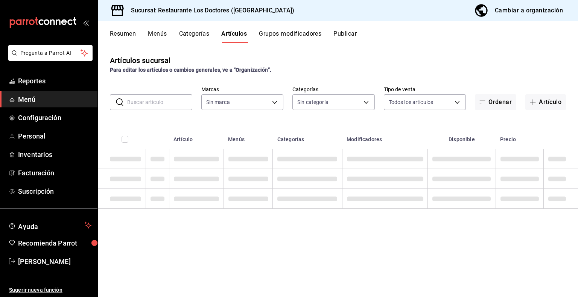
click at [156, 102] on input "text" at bounding box center [159, 102] width 65 height 15
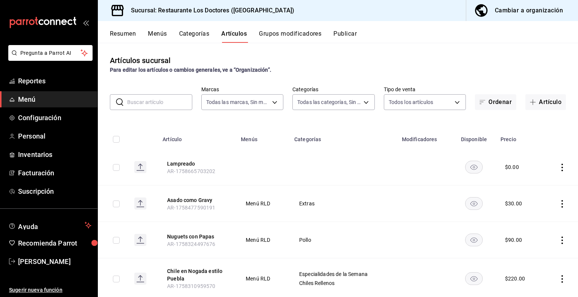
type input "269702e0-5912-4416-965b-3ce4215a42b7"
type input "172f5f52-2fbd-4857-9cbf-8bd92211e6b6,e40f68c4-5470-4488-bb64-5a0d73682263,e37cb…"
type input "[GEOGRAPHIC_DATA]"
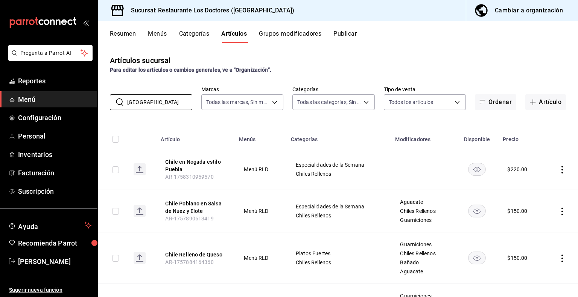
scroll to position [56, 0]
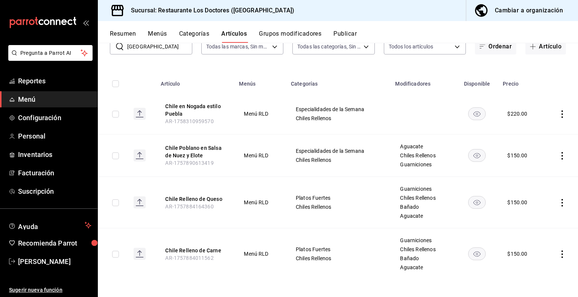
click at [558, 203] on icon "actions" at bounding box center [562, 203] width 8 height 8
click at [537, 223] on span "Editar" at bounding box center [534, 220] width 20 height 8
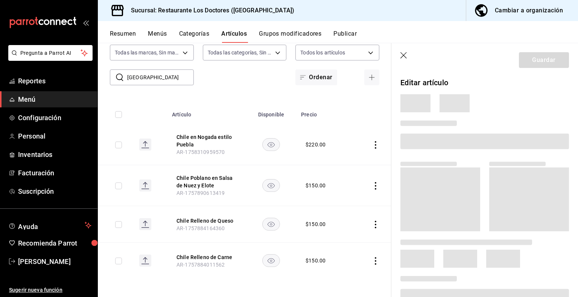
scroll to position [24, 0]
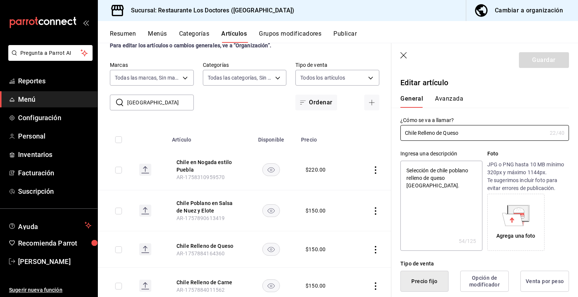
type textarea "x"
type input "$150.00"
type input "Chile Relleno de Ques"
type textarea "x"
type input "Chile Relleno de Que"
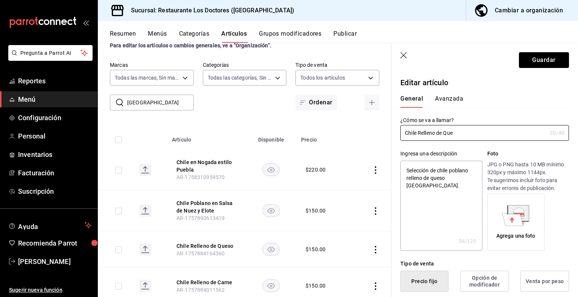
type textarea "x"
type input "Chile Relleno de Qu"
type textarea "x"
type input "Chile Relleno de Q"
type textarea "x"
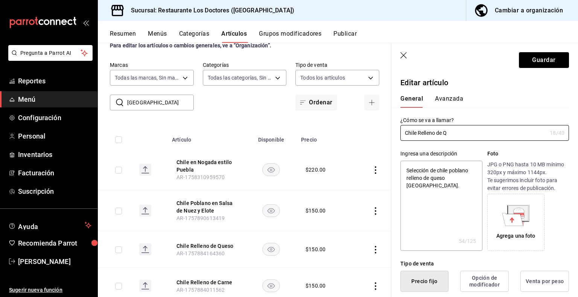
type input "Chile Relleno de"
type textarea "x"
type input "Chile Relleno de"
type textarea "x"
click at [461, 126] on input "Chile Relleno de" at bounding box center [473, 133] width 146 height 15
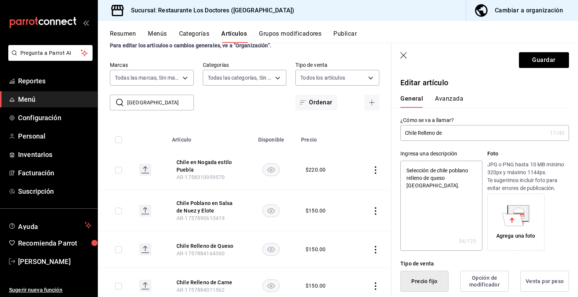
type input "Chile Relleno de Q"
type textarea "x"
type input "Chile Relleno de QUE"
type textarea "x"
type input "Chile Relleno de QUES"
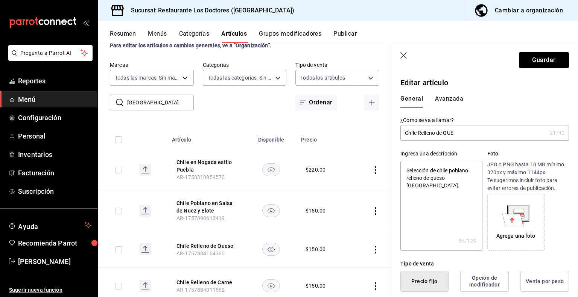
type textarea "x"
type input "Chile Relleno de QUESO"
type textarea "x"
type input "Chile Relleno de QUESO"
click at [533, 61] on button "Guardar" at bounding box center [544, 60] width 50 height 16
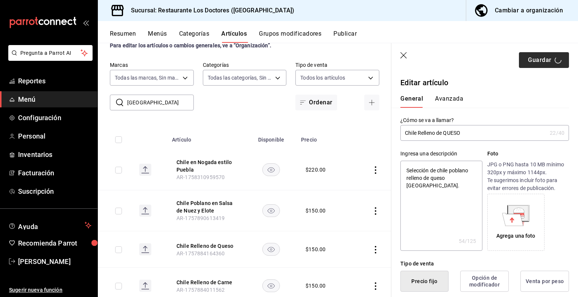
type textarea "x"
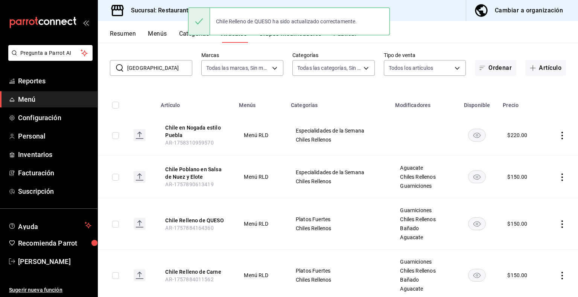
scroll to position [56, 0]
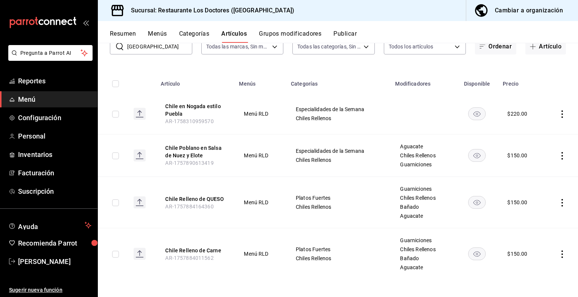
click at [558, 252] on icon "actions" at bounding box center [562, 255] width 8 height 8
click at [541, 244] on span "Editar" at bounding box center [534, 247] width 20 height 8
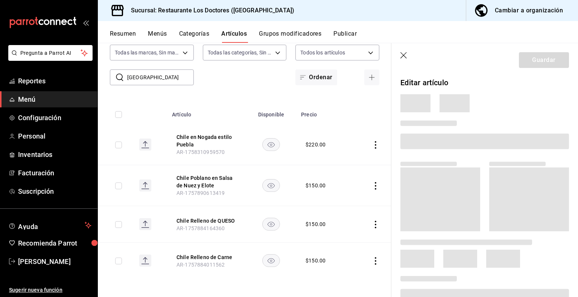
scroll to position [24, 0]
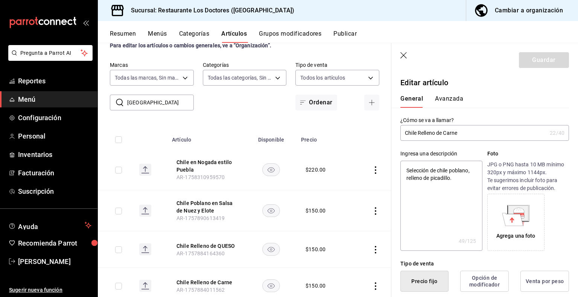
type input "Chile Relleno [PERSON_NAME]"
type textarea "x"
type input "Chile Relleno de"
type textarea "x"
type input "Chile Relleno de CA"
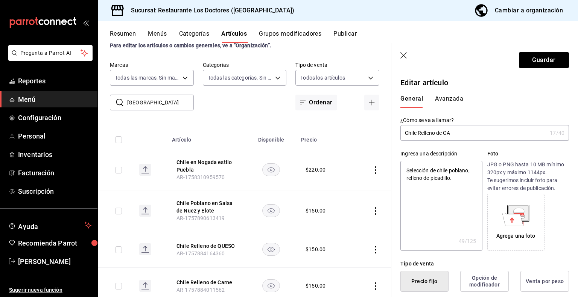
type textarea "x"
type input "Chile Relleno de CAR"
type textarea "x"
type input "Chile Relleno de CARNE"
type textarea "x"
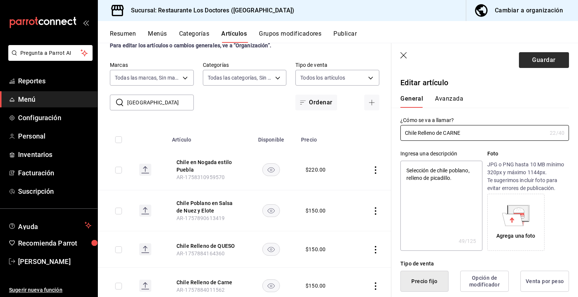
type input "Chile Relleno de CARNE"
click at [539, 58] on button "Guardar" at bounding box center [544, 60] width 50 height 16
type textarea "x"
type input "AR-1758666902391"
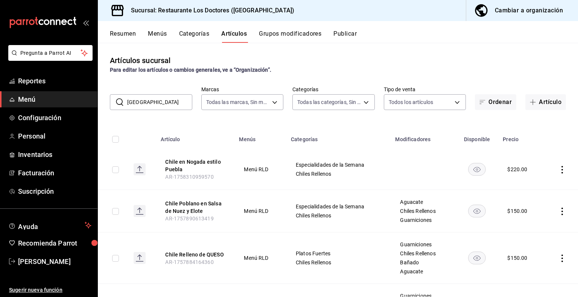
click at [155, 32] on button "Menús" at bounding box center [157, 36] width 19 height 13
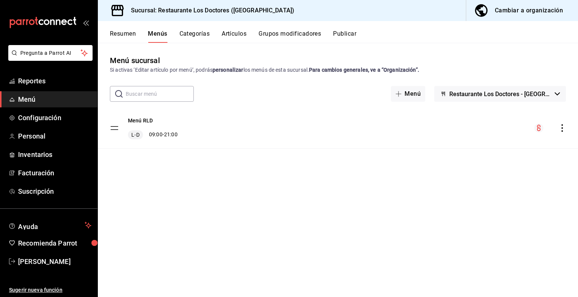
click at [205, 35] on button "Categorías" at bounding box center [194, 36] width 30 height 13
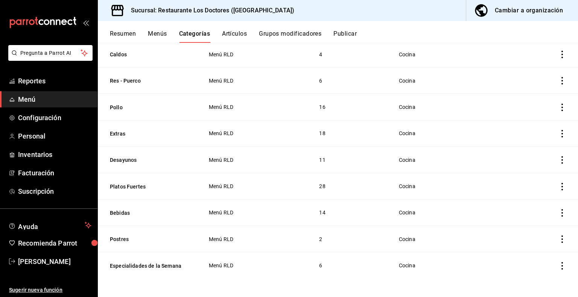
scroll to position [68, 0]
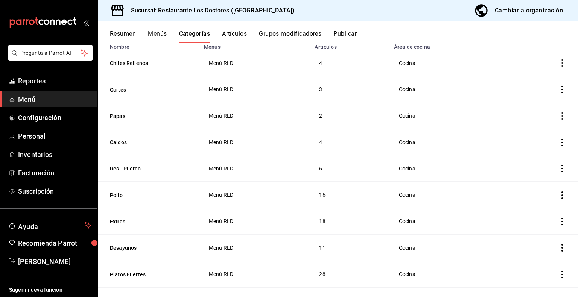
click at [561, 196] on icon "actions" at bounding box center [562, 196] width 2 height 8
click at [536, 212] on span "Editar" at bounding box center [534, 213] width 20 height 8
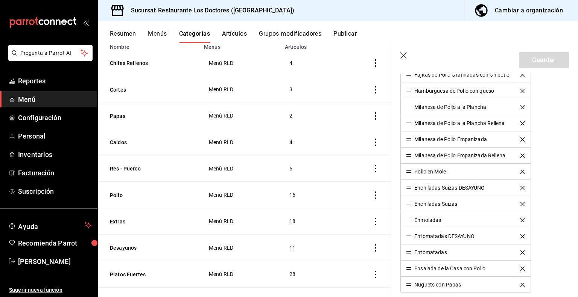
scroll to position [351, 0]
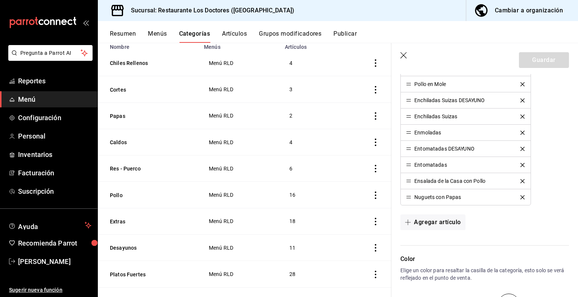
click at [522, 148] on icon "delete" at bounding box center [522, 149] width 4 height 4
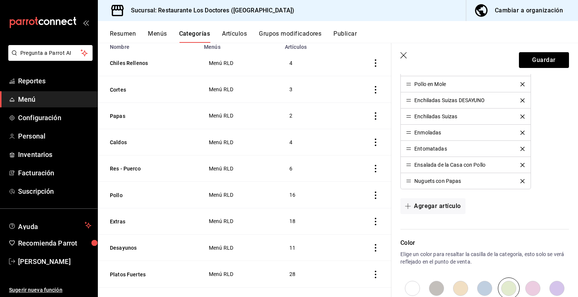
scroll to position [263, 0]
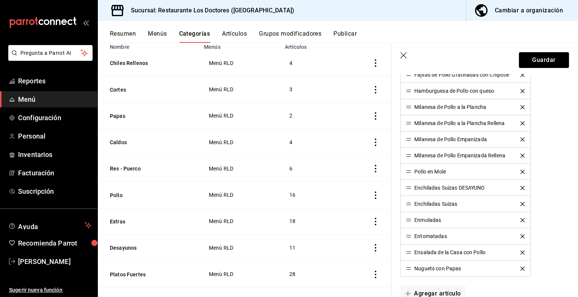
click at [522, 186] on icon "delete" at bounding box center [522, 188] width 4 height 4
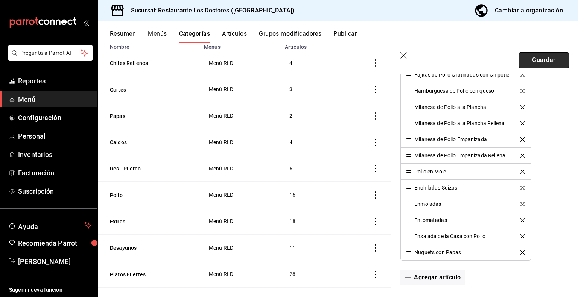
click at [542, 58] on button "Guardar" at bounding box center [544, 60] width 50 height 16
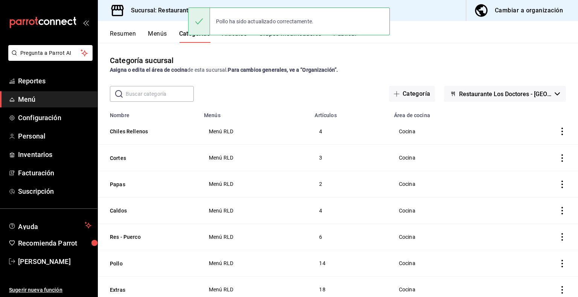
click at [141, 91] on input "text" at bounding box center [160, 93] width 68 height 15
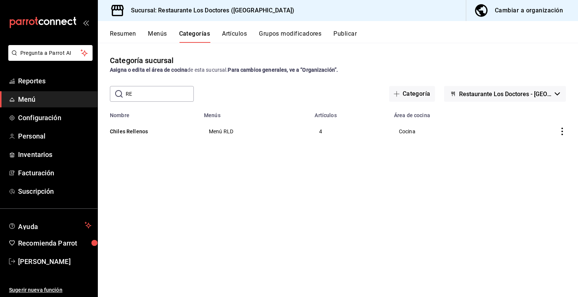
type input "R"
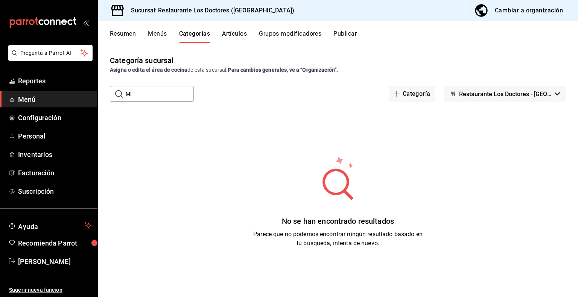
type input "M"
type input "[GEOGRAPHIC_DATA]"
click at [241, 33] on button "Artículos" at bounding box center [234, 36] width 25 height 13
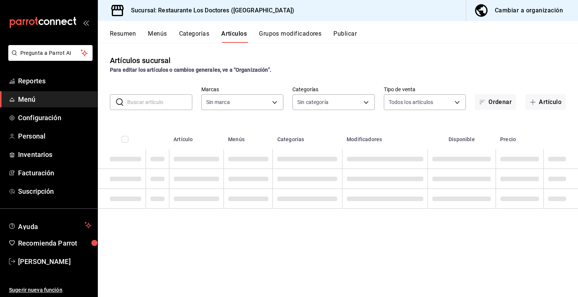
click at [148, 99] on input "text" at bounding box center [159, 102] width 65 height 15
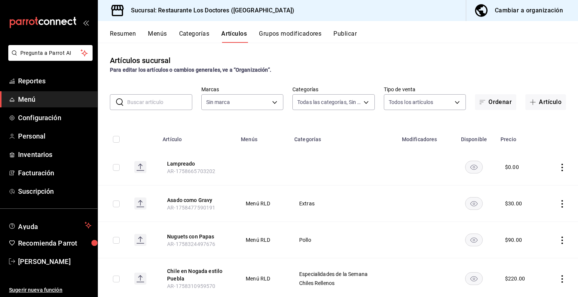
type input "172f5f52-2fbd-4857-9cbf-8bd92211e6b6,e40f68c4-5470-4488-bb64-5a0d73682263,e37cb…"
type input "m"
type input "269702e0-5912-4416-965b-3ce4215a42b7"
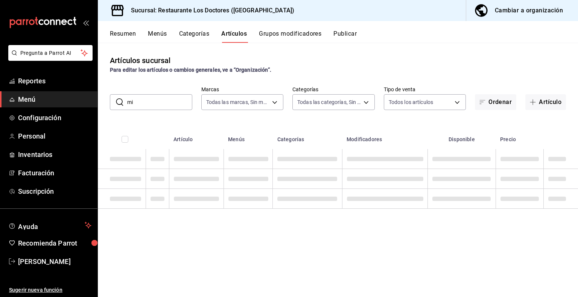
type input "m"
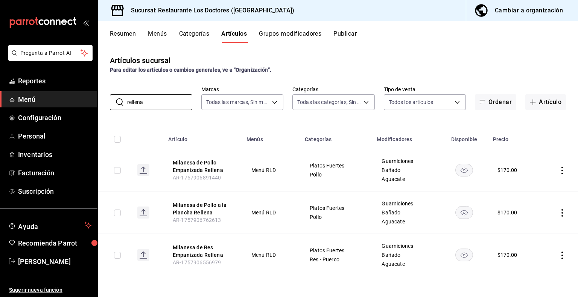
type input "rellena"
click at [561, 170] on icon "actions" at bounding box center [562, 171] width 8 height 8
click at [545, 188] on span "Editar" at bounding box center [540, 188] width 20 height 8
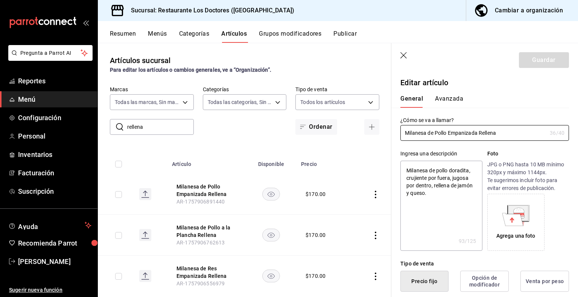
type textarea "x"
type input "$170.00"
radio input "false"
radio input "true"
drag, startPoint x: 502, startPoint y: 132, endPoint x: 480, endPoint y: 131, distance: 21.8
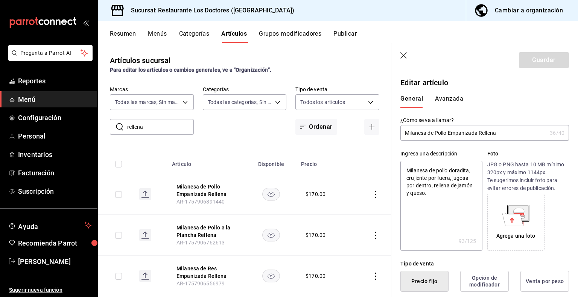
click at [480, 131] on input "Milanesa de Pollo Empanizada Rellena" at bounding box center [473, 133] width 146 height 15
type input "Milanesa de Pollo Empanizada RE"
type textarea "x"
type input "Milanesa de Pollo Empanizada REL"
type textarea "x"
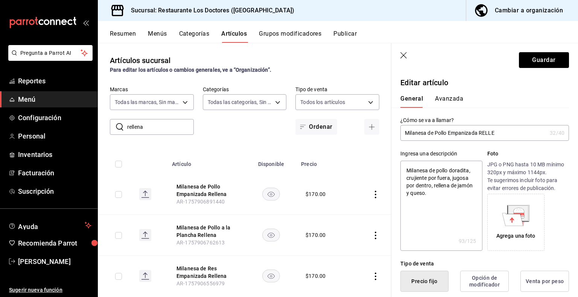
type input "Milanesa de Pollo Empanizada RELLEN"
type textarea "x"
type input "Milanesa de Pollo Empanizada RELLENA"
type textarea "x"
type input "Milanesa de Pollo Empanizada RELLENA"
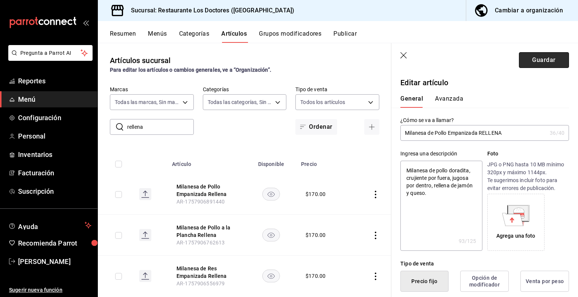
click at [533, 59] on button "Guardar" at bounding box center [544, 60] width 50 height 16
type textarea "x"
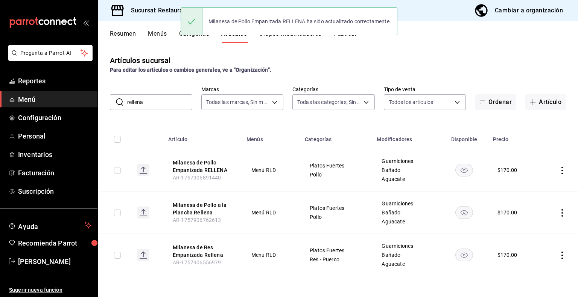
click at [561, 211] on icon "actions" at bounding box center [562, 213] width 8 height 8
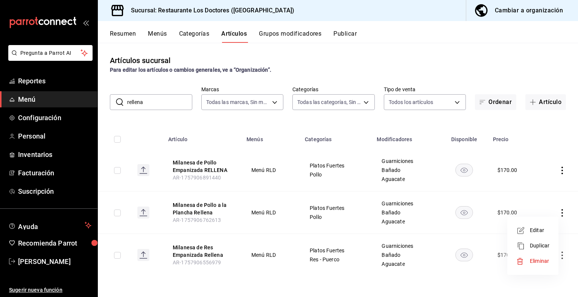
click at [544, 230] on span "Editar" at bounding box center [540, 231] width 20 height 8
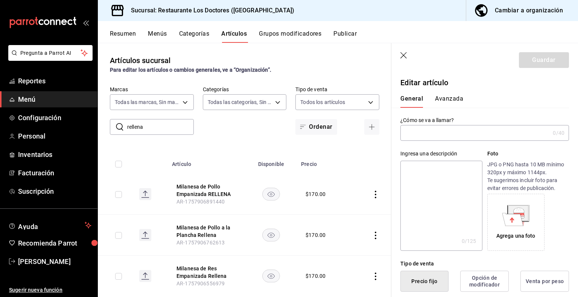
type input "Milanesa de Pollo a la Plancha Rellena"
type textarea "Suave y jugosa proteína de pollo a la parrilla, ligeramente sazonada y rellena …"
type textarea "x"
type input "AR-1757906762613"
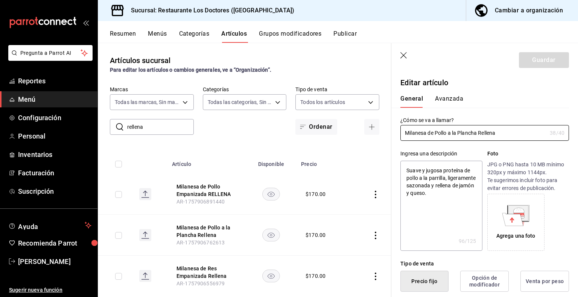
type textarea "x"
type input "$170.00"
radio input "false"
drag, startPoint x: 510, startPoint y: 130, endPoint x: 480, endPoint y: 129, distance: 30.1
click at [480, 129] on input "Milanesa de Pollo a la Plancha Rellena" at bounding box center [473, 133] width 146 height 15
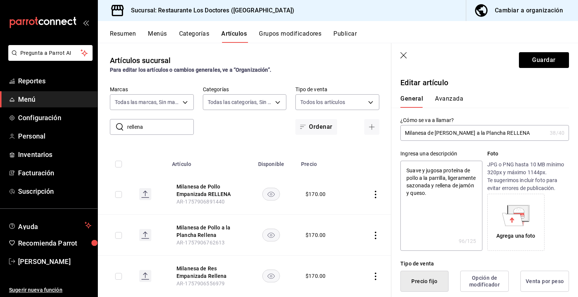
click at [528, 68] on header "Guardar" at bounding box center [484, 58] width 187 height 31
click at [530, 61] on button "Guardar" at bounding box center [544, 60] width 50 height 16
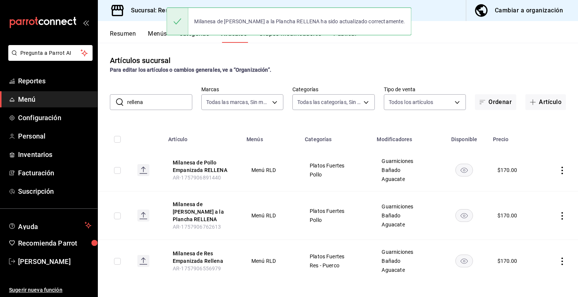
click at [561, 258] on icon "actions" at bounding box center [562, 262] width 8 height 8
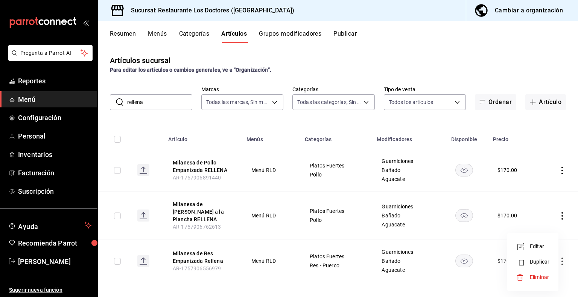
click at [540, 248] on span "Editar" at bounding box center [540, 247] width 20 height 8
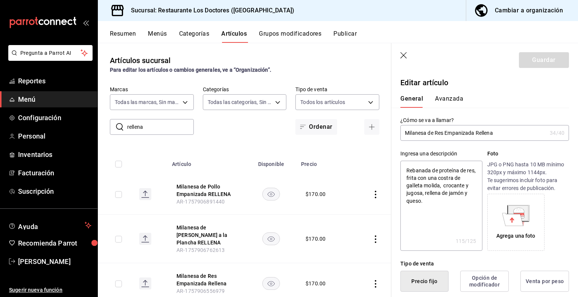
drag, startPoint x: 486, startPoint y: 130, endPoint x: 477, endPoint y: 130, distance: 9.0
click at [477, 130] on input "Milanesa de Res Empanizada Rellena" at bounding box center [473, 133] width 146 height 15
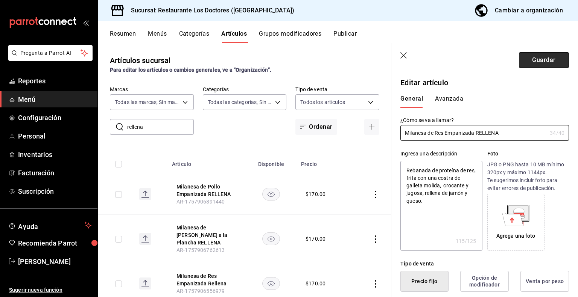
click at [541, 61] on button "Guardar" at bounding box center [544, 60] width 50 height 16
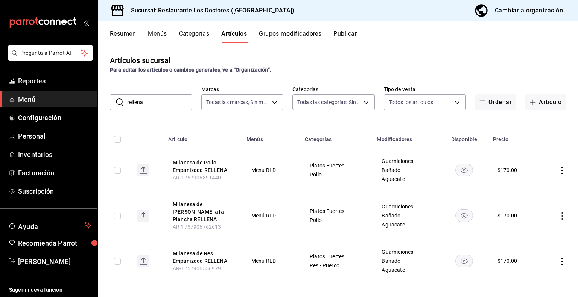
click at [207, 32] on button "Categorías" at bounding box center [194, 36] width 30 height 13
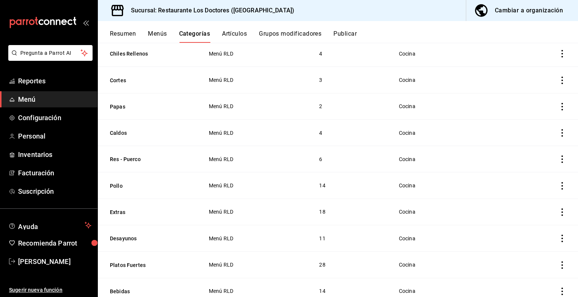
scroll to position [68, 0]
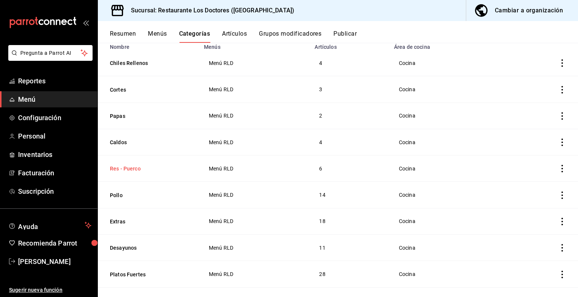
click at [128, 167] on button "Res - Puerco" at bounding box center [147, 169] width 75 height 8
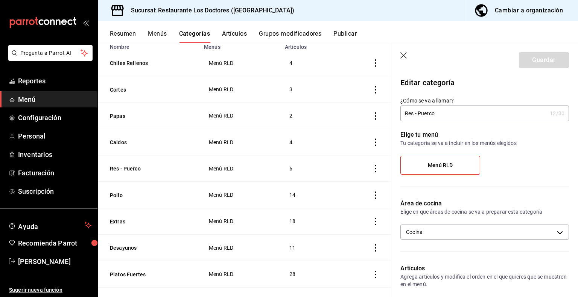
click at [404, 52] on header "Guardar" at bounding box center [484, 58] width 187 height 31
click at [403, 57] on icon "button" at bounding box center [404, 56] width 8 height 8
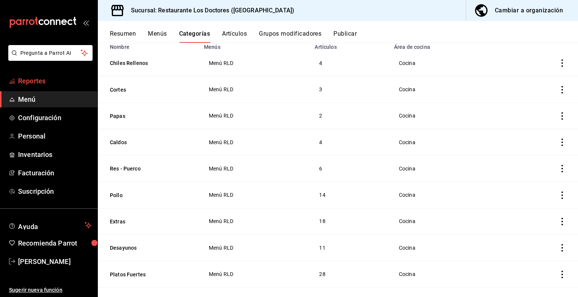
click at [38, 76] on span "Reportes" at bounding box center [54, 81] width 73 height 10
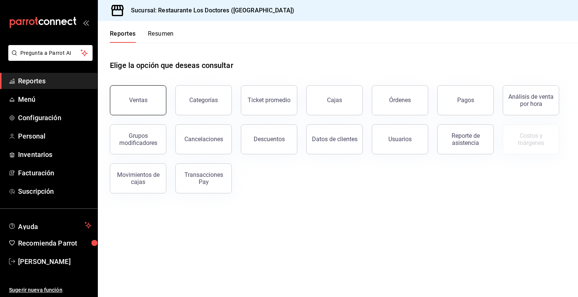
click at [158, 100] on button "Ventas" at bounding box center [138, 100] width 56 height 30
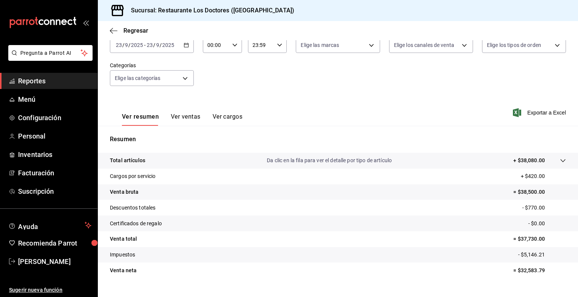
scroll to position [63, 0]
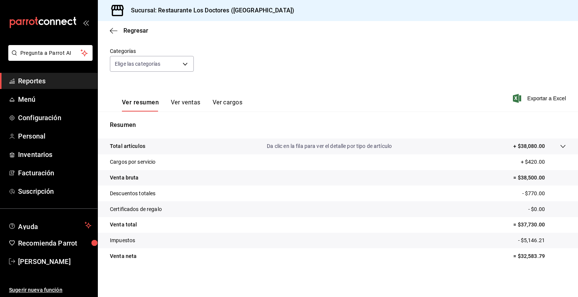
click at [185, 102] on button "Ver ventas" at bounding box center [186, 105] width 30 height 13
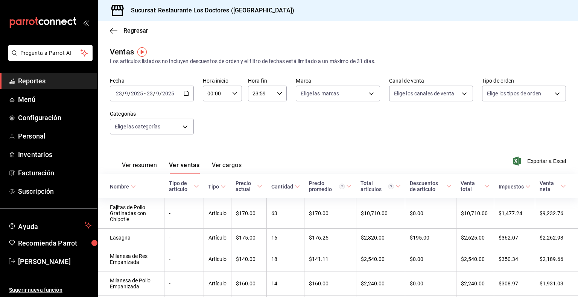
click at [294, 187] on icon at bounding box center [296, 186] width 5 height 5
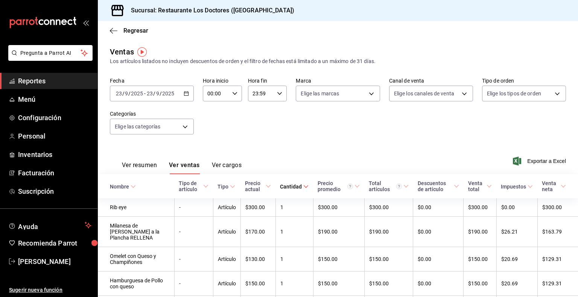
click at [292, 187] on div "Cantidad" at bounding box center [291, 187] width 22 height 6
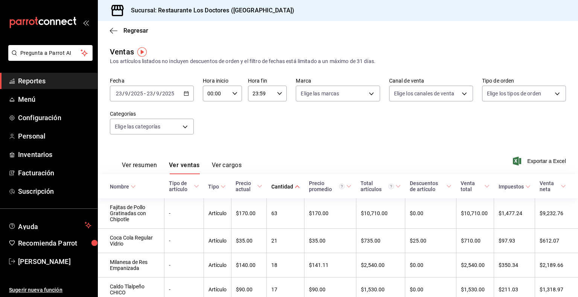
click at [172, 93] on input "2025" at bounding box center [168, 94] width 13 height 6
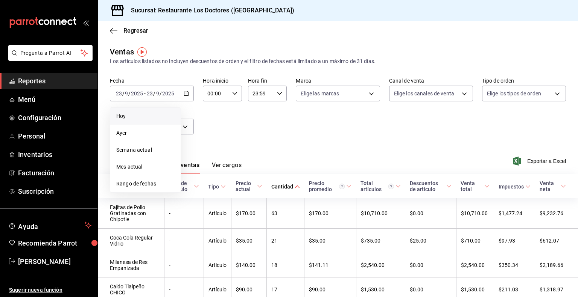
click at [140, 120] on span "Hoy" at bounding box center [145, 116] width 58 height 8
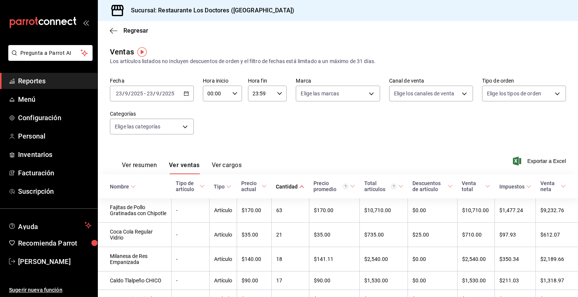
click at [141, 90] on div "[DATE] [DATE] - [DATE] [DATE]" at bounding box center [152, 94] width 84 height 16
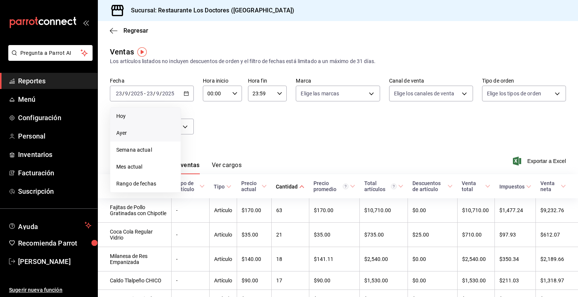
click at [125, 134] on span "Ayer" at bounding box center [145, 133] width 58 height 8
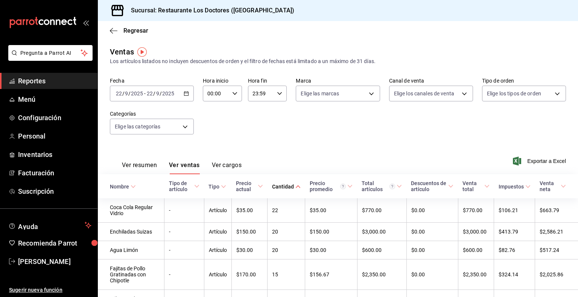
click at [140, 164] on button "Ver resumen" at bounding box center [139, 168] width 35 height 13
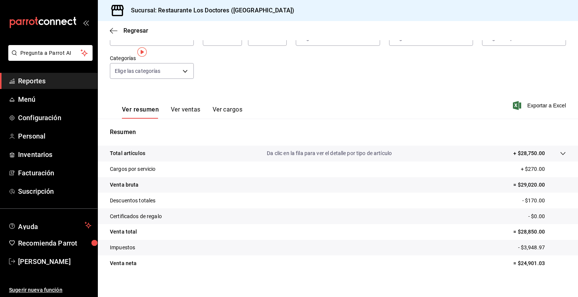
scroll to position [63, 0]
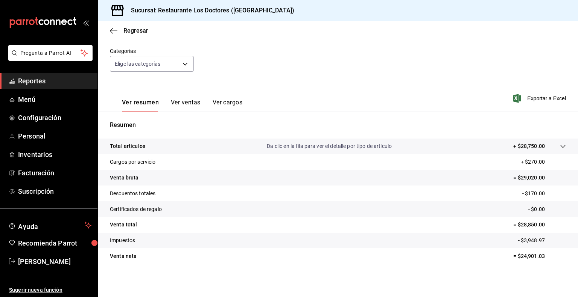
click at [220, 104] on button "Ver cargos" at bounding box center [227, 105] width 30 height 13
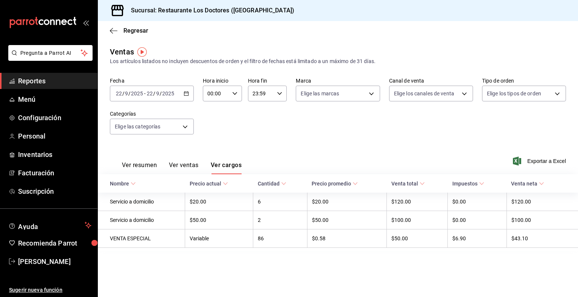
click at [144, 164] on button "Ver resumen" at bounding box center [139, 168] width 35 height 13
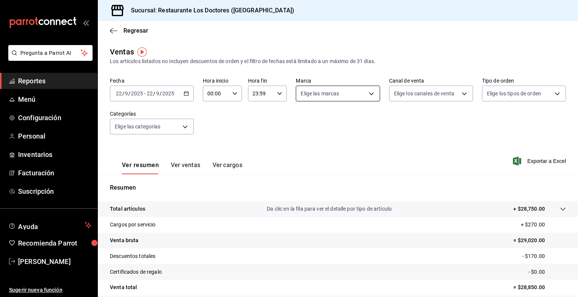
click at [346, 94] on body "Pregunta a Parrot AI Reportes Menú Configuración Personal Inventarios Facturaci…" at bounding box center [289, 148] width 578 height 297
click at [301, 151] on input "checkbox" at bounding box center [301, 148] width 7 height 7
click at [452, 126] on div at bounding box center [289, 148] width 578 height 297
click at [436, 93] on body "Pregunta a Parrot AI Reportes Menú Configuración Personal Inventarios Facturaci…" at bounding box center [289, 148] width 578 height 297
click at [392, 124] on input "checkbox" at bounding box center [393, 123] width 7 height 7
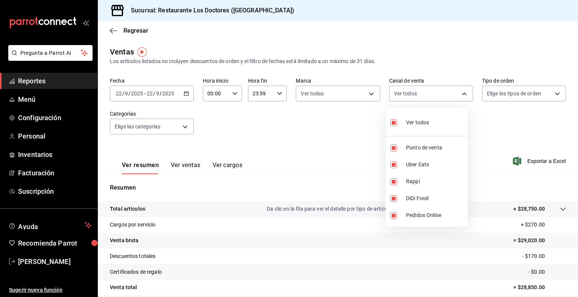
click at [395, 123] on input "checkbox" at bounding box center [393, 123] width 7 height 7
click at [138, 32] on div at bounding box center [289, 148] width 578 height 297
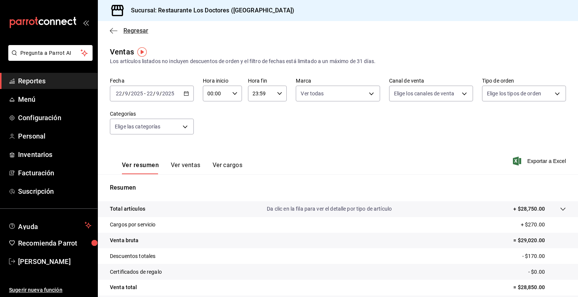
click at [137, 28] on span "Regresar" at bounding box center [135, 30] width 25 height 7
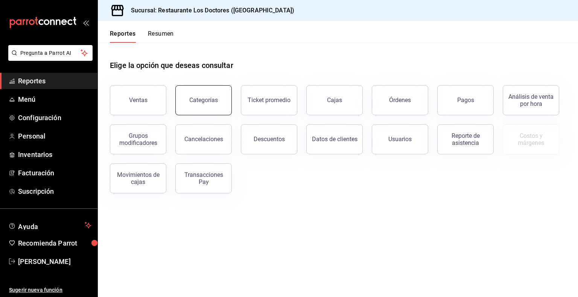
click at [209, 109] on button "Categorías" at bounding box center [203, 100] width 56 height 30
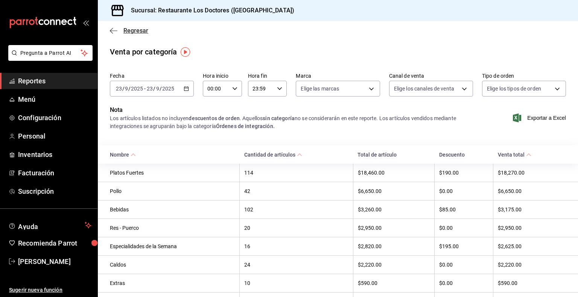
click at [132, 32] on span "Regresar" at bounding box center [135, 30] width 25 height 7
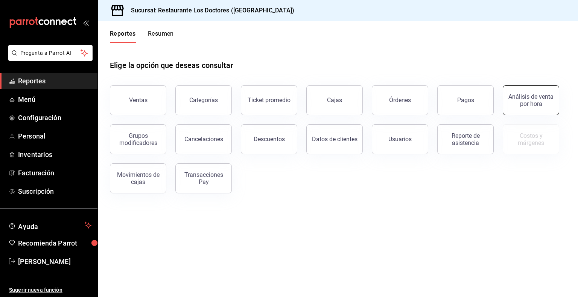
click at [521, 99] on div "Análisis de venta por hora" at bounding box center [530, 100] width 47 height 14
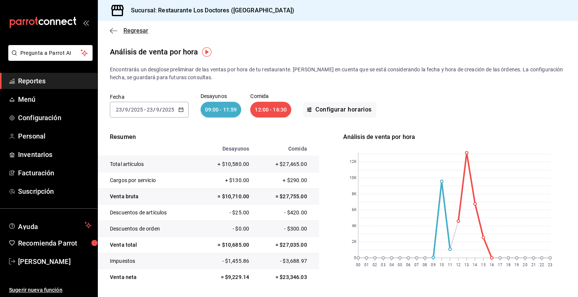
click at [131, 31] on span "Regresar" at bounding box center [135, 30] width 25 height 7
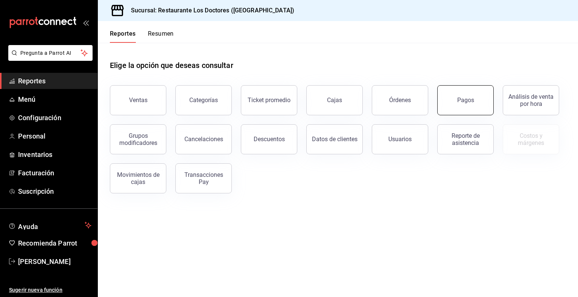
click at [473, 102] on button "Pagos" at bounding box center [465, 100] width 56 height 30
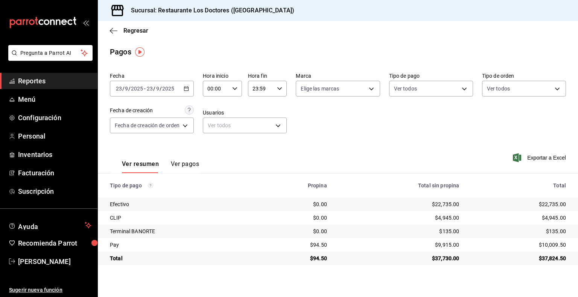
click at [187, 90] on icon "button" at bounding box center [186, 88] width 5 height 5
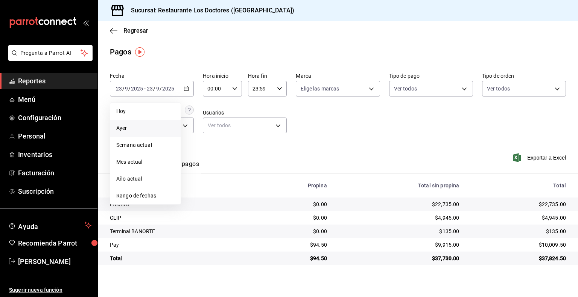
click at [149, 127] on span "Ayer" at bounding box center [145, 128] width 58 height 8
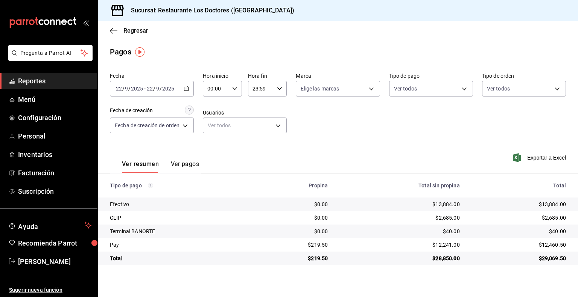
click at [175, 161] on button "Ver pagos" at bounding box center [185, 167] width 28 height 13
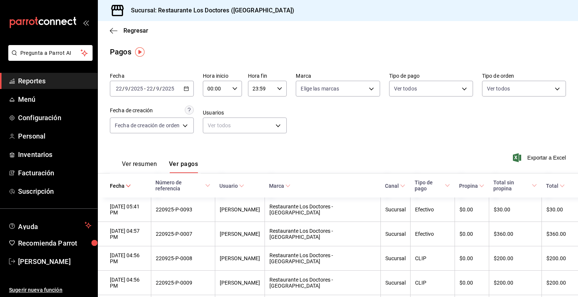
click at [187, 168] on button "Ver pagos" at bounding box center [183, 167] width 29 height 13
click at [146, 167] on button "Ver resumen" at bounding box center [139, 167] width 35 height 13
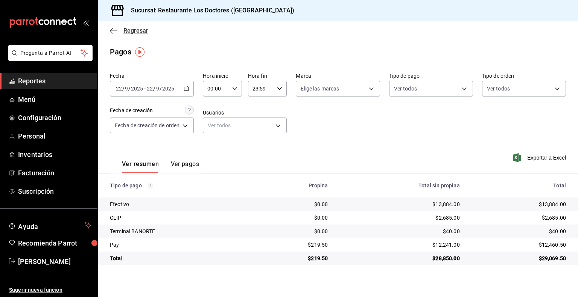
click at [134, 31] on span "Regresar" at bounding box center [135, 30] width 25 height 7
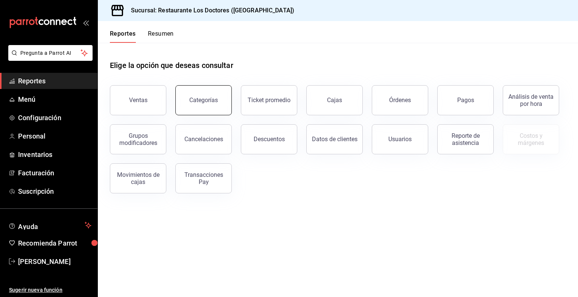
click at [206, 102] on div "Categorías" at bounding box center [203, 100] width 29 height 7
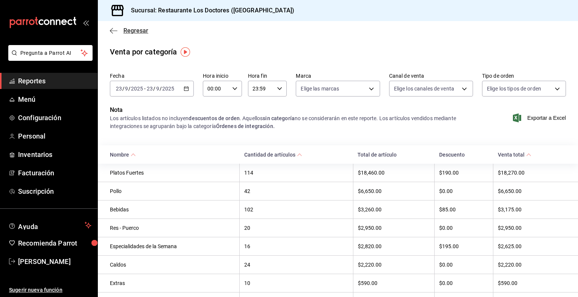
click at [135, 31] on span "Regresar" at bounding box center [135, 30] width 25 height 7
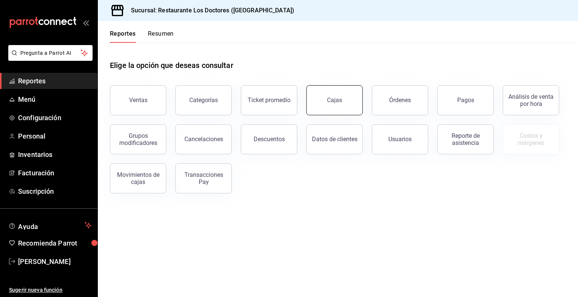
click at [341, 101] on div "Cajas" at bounding box center [334, 100] width 15 height 9
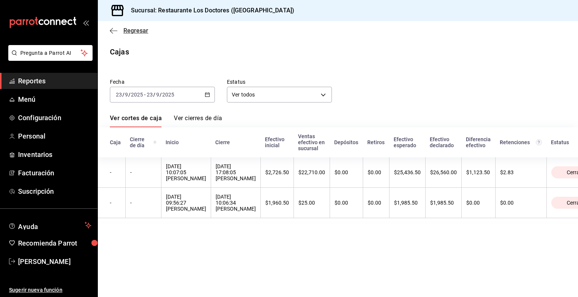
click at [130, 29] on span "Regresar" at bounding box center [135, 30] width 25 height 7
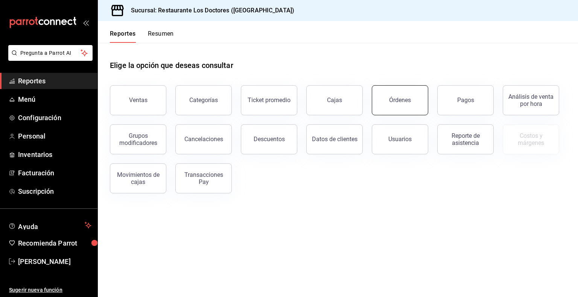
click at [410, 105] on button "Órdenes" at bounding box center [400, 100] width 56 height 30
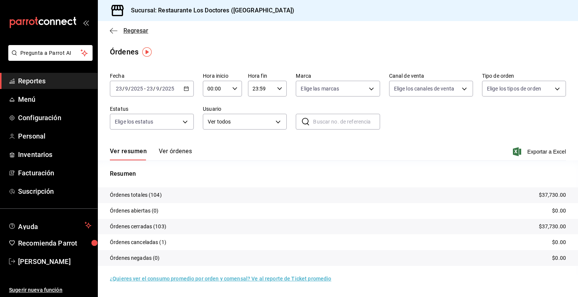
click at [134, 30] on span "Regresar" at bounding box center [135, 30] width 25 height 7
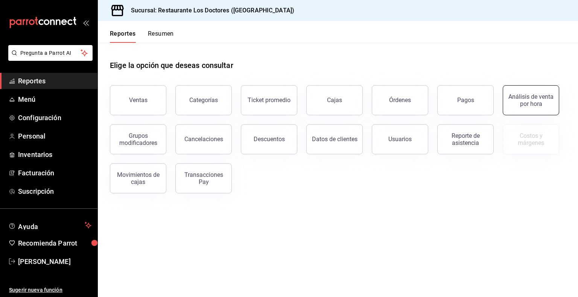
click at [530, 96] on div "Análisis de venta por hora" at bounding box center [530, 100] width 47 height 14
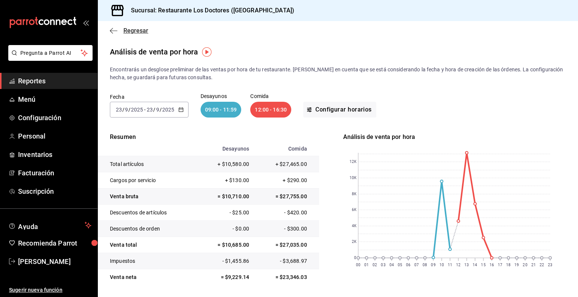
click at [141, 29] on span "Regresar" at bounding box center [135, 30] width 25 height 7
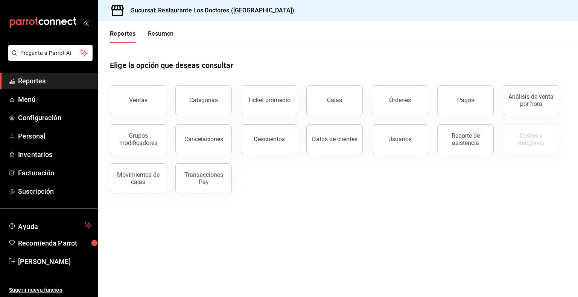
click at [159, 32] on button "Resumen" at bounding box center [161, 36] width 26 height 13
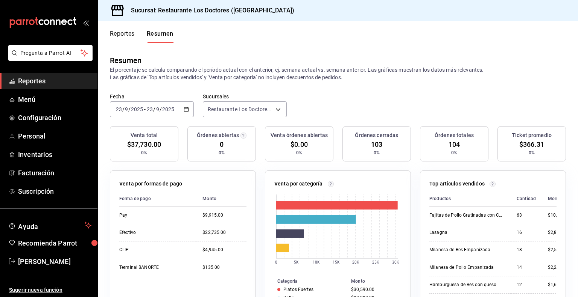
click at [40, 81] on span "Reportes" at bounding box center [54, 81] width 73 height 10
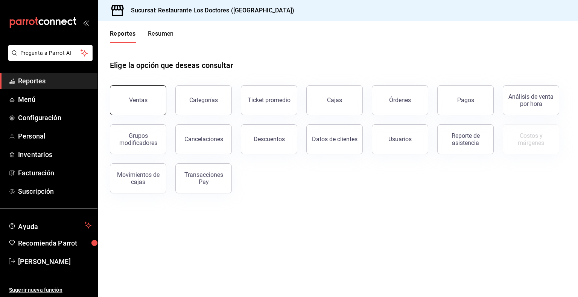
click at [141, 97] on div "Ventas" at bounding box center [138, 100] width 18 height 7
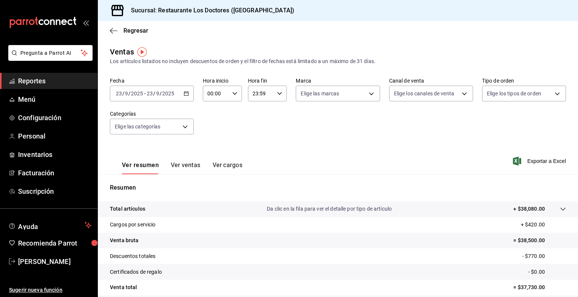
click at [147, 93] on input "23" at bounding box center [149, 94] width 7 height 6
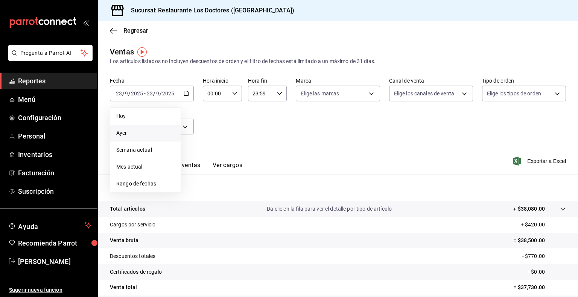
click at [130, 132] on span "Ayer" at bounding box center [145, 133] width 58 height 8
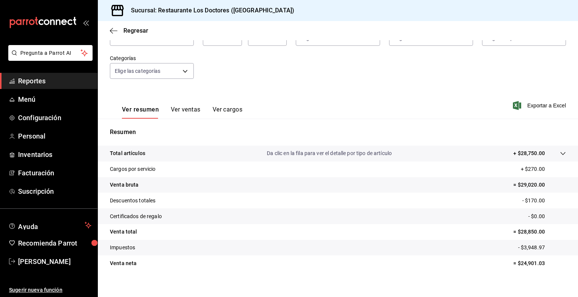
scroll to position [63, 0]
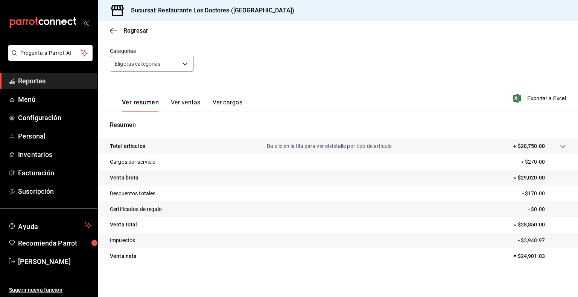
click at [190, 103] on button "Ver ventas" at bounding box center [186, 105] width 30 height 13
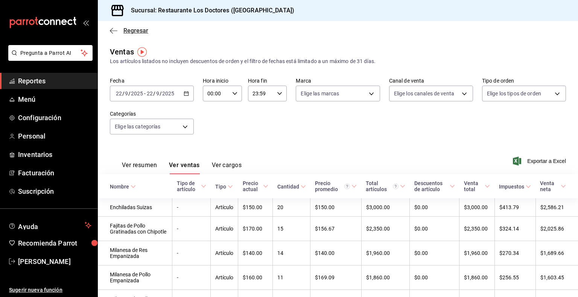
click at [131, 28] on span "Regresar" at bounding box center [135, 30] width 25 height 7
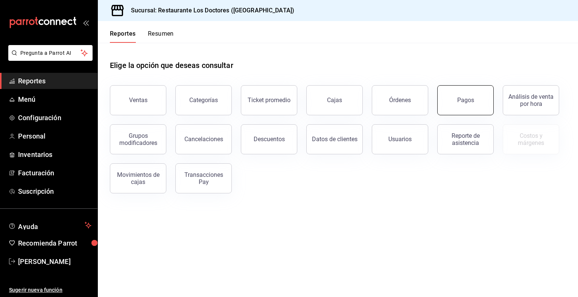
click at [467, 100] on div "Pagos" at bounding box center [465, 100] width 17 height 7
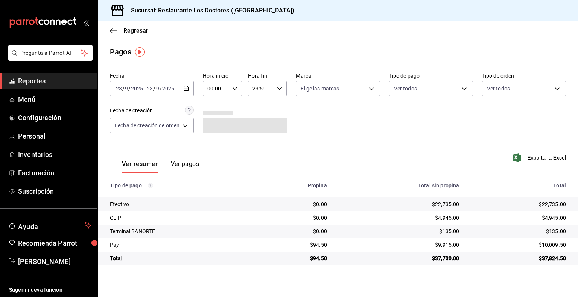
click at [144, 88] on span "-" at bounding box center [145, 89] width 2 height 6
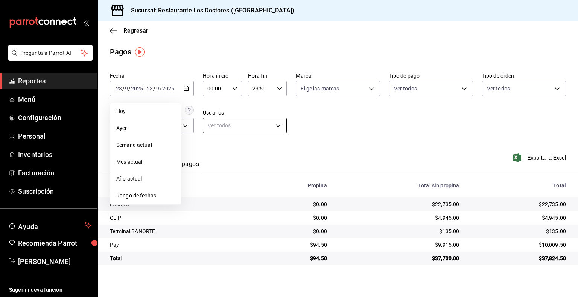
click at [275, 125] on body "Pregunta a Parrot AI Reportes Menú Configuración Personal Inventarios Facturaci…" at bounding box center [289, 148] width 578 height 297
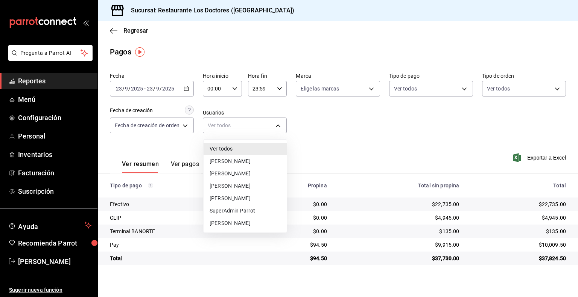
click at [413, 129] on div at bounding box center [289, 148] width 578 height 297
click at [280, 129] on body "Pregunta a Parrot AI Reportes Menú Configuración Personal Inventarios Facturaci…" at bounding box center [289, 148] width 578 height 297
click at [280, 129] on div at bounding box center [289, 148] width 578 height 297
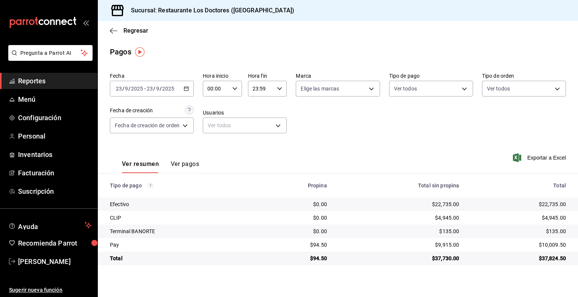
click at [406, 127] on div "Fecha 2025-09-23 23 / 9 / 2025 - 2025-09-23 23 / 9 / 2025 Hora inicio 00:00 Hor…" at bounding box center [338, 106] width 456 height 73
click at [144, 90] on span "-" at bounding box center [145, 89] width 2 height 6
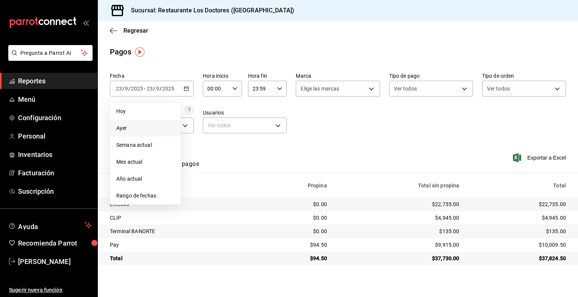
click at [130, 129] on span "Ayer" at bounding box center [145, 128] width 58 height 8
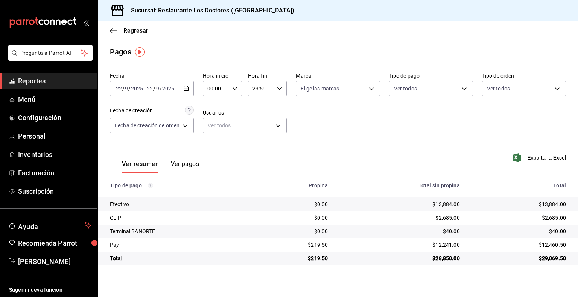
click at [141, 88] on input "2025" at bounding box center [136, 89] width 13 height 6
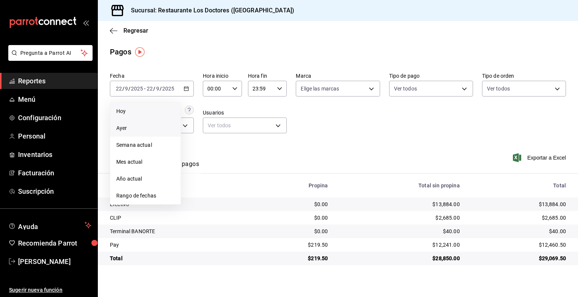
click at [143, 110] on span "Hoy" at bounding box center [145, 112] width 58 height 8
